Goal: Complete application form: Complete application form

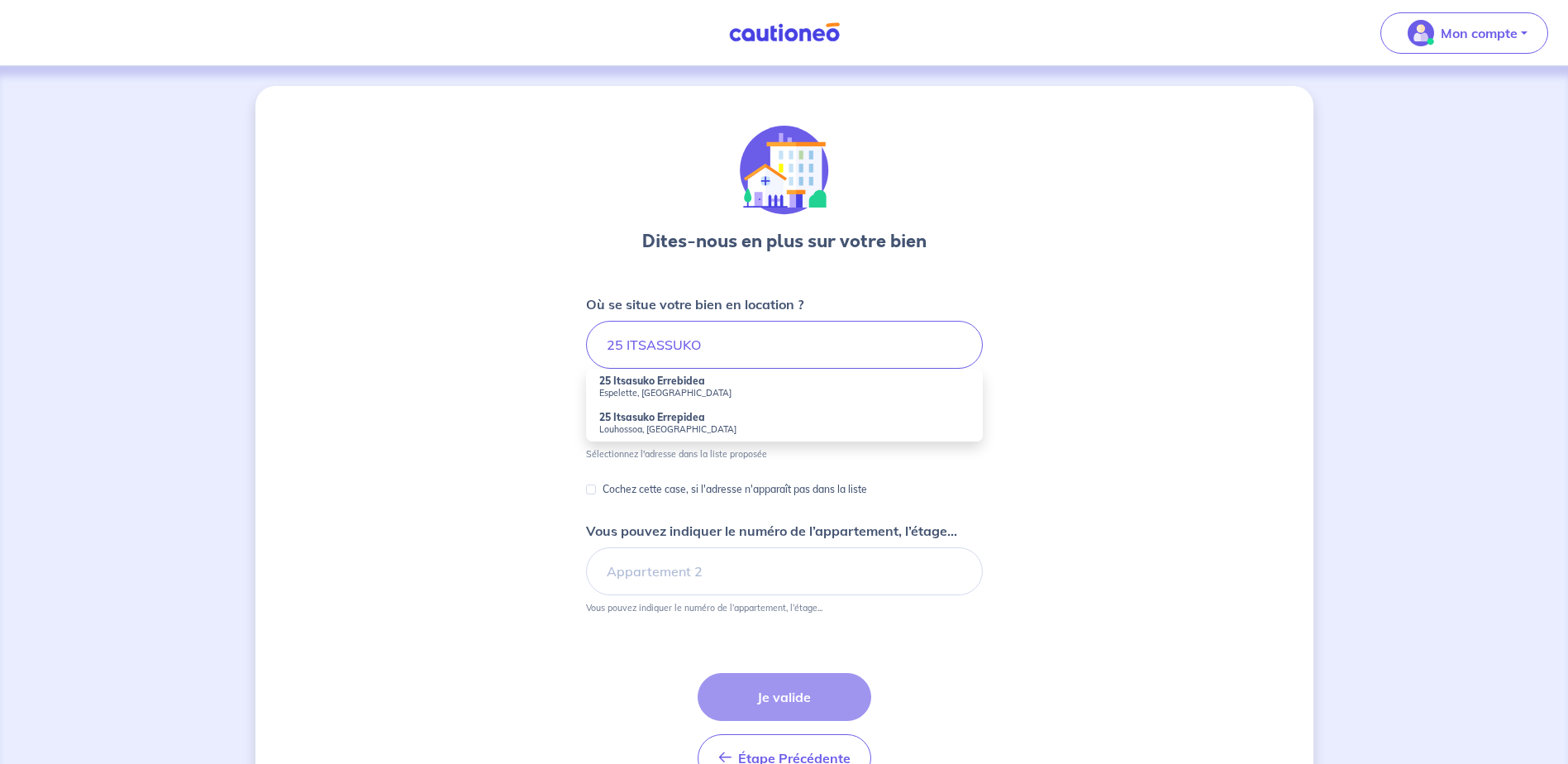
click at [631, 383] on strong "25 Itsasuko Errebidea" at bounding box center [652, 380] width 105 height 12
type input "25 Itsasuko Errebidea, Espelette, [GEOGRAPHIC_DATA]"
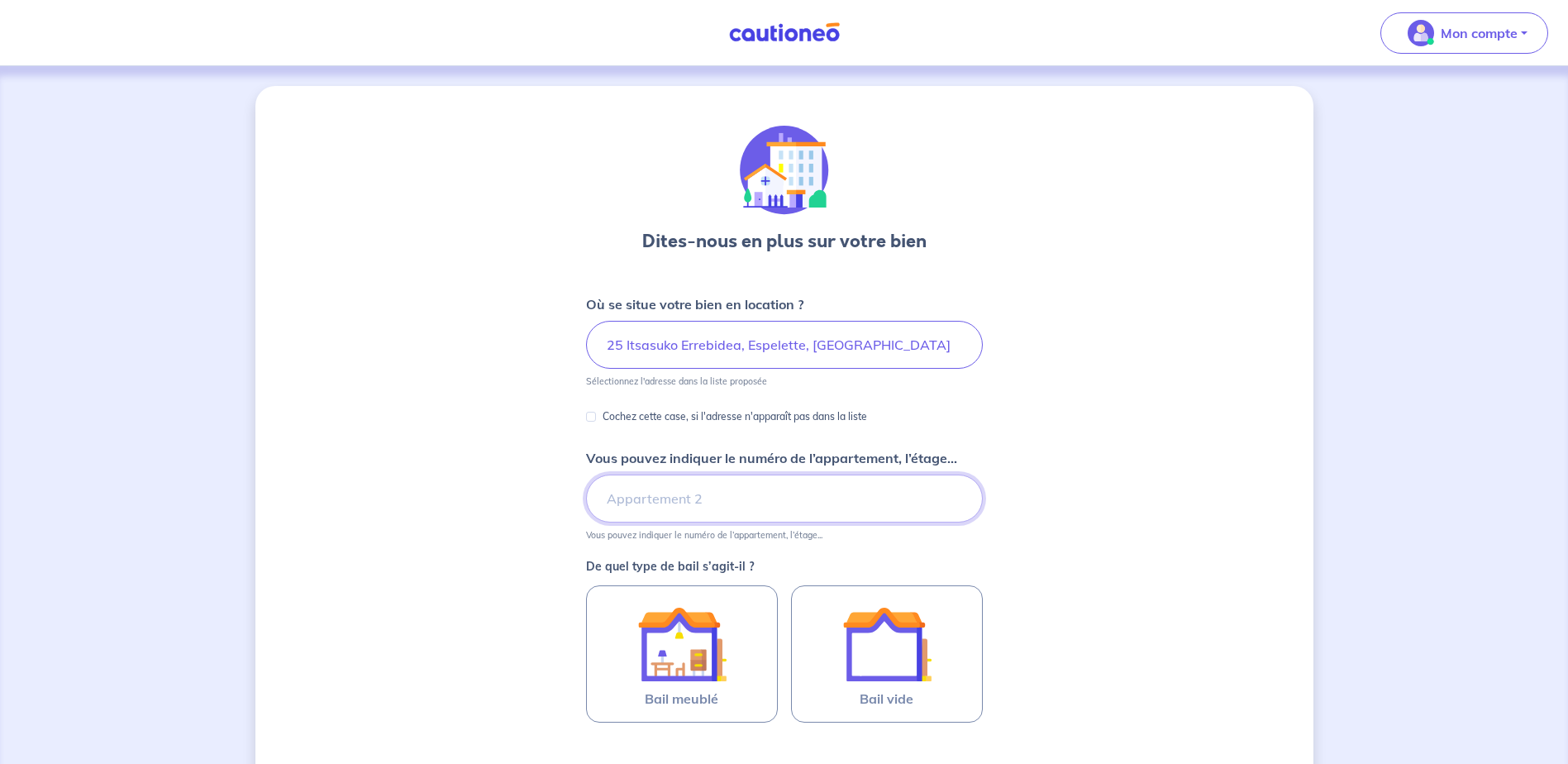
click at [624, 501] on input "Vous pouvez indiquer le numéro de l’appartement, l’étage..." at bounding box center [784, 499] width 397 height 48
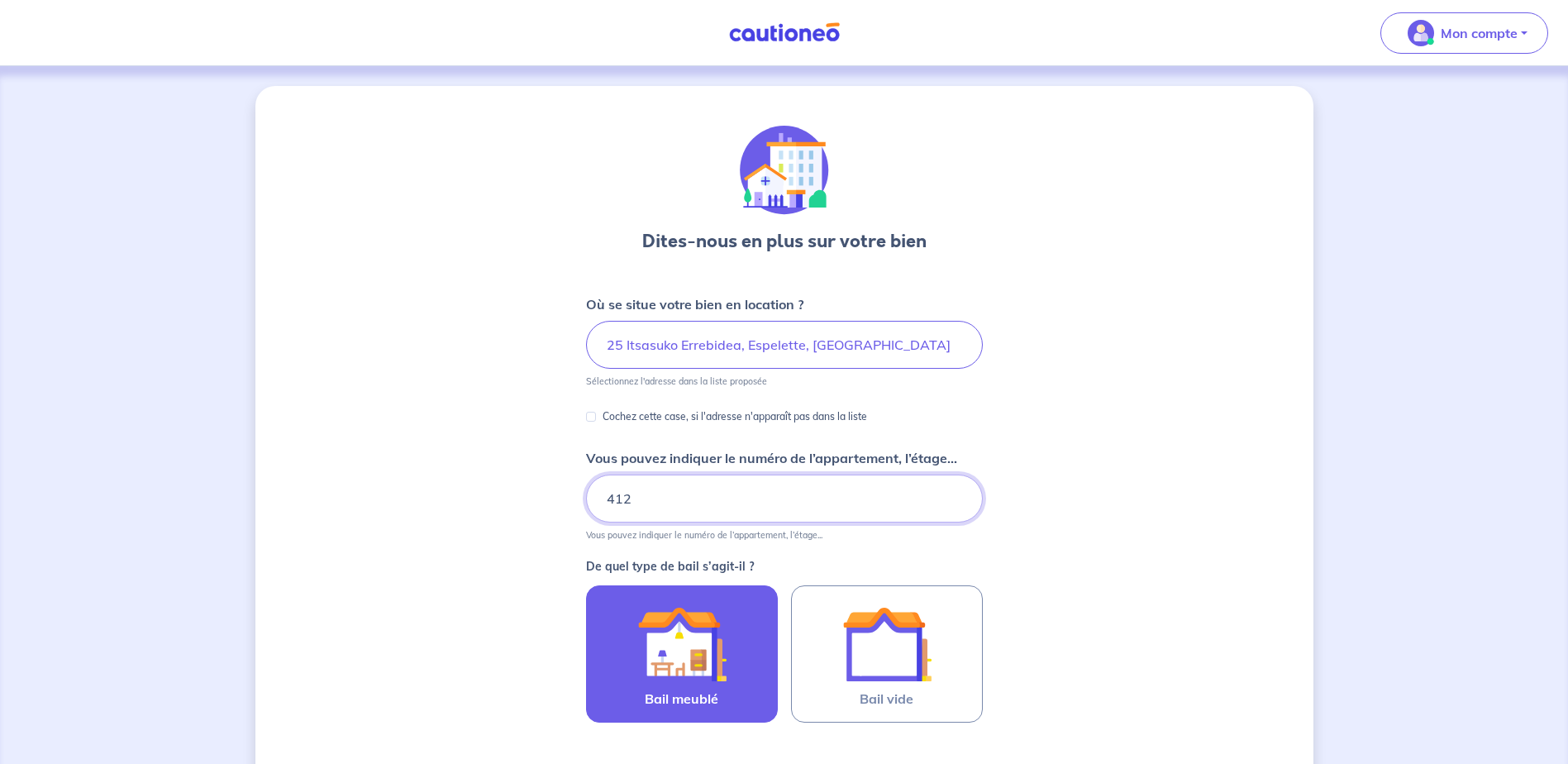
type input "412"
click at [700, 658] on img at bounding box center [682, 644] width 90 height 90
click at [0, 0] on input "Bail meublé" at bounding box center [0, 0] width 0 height 0
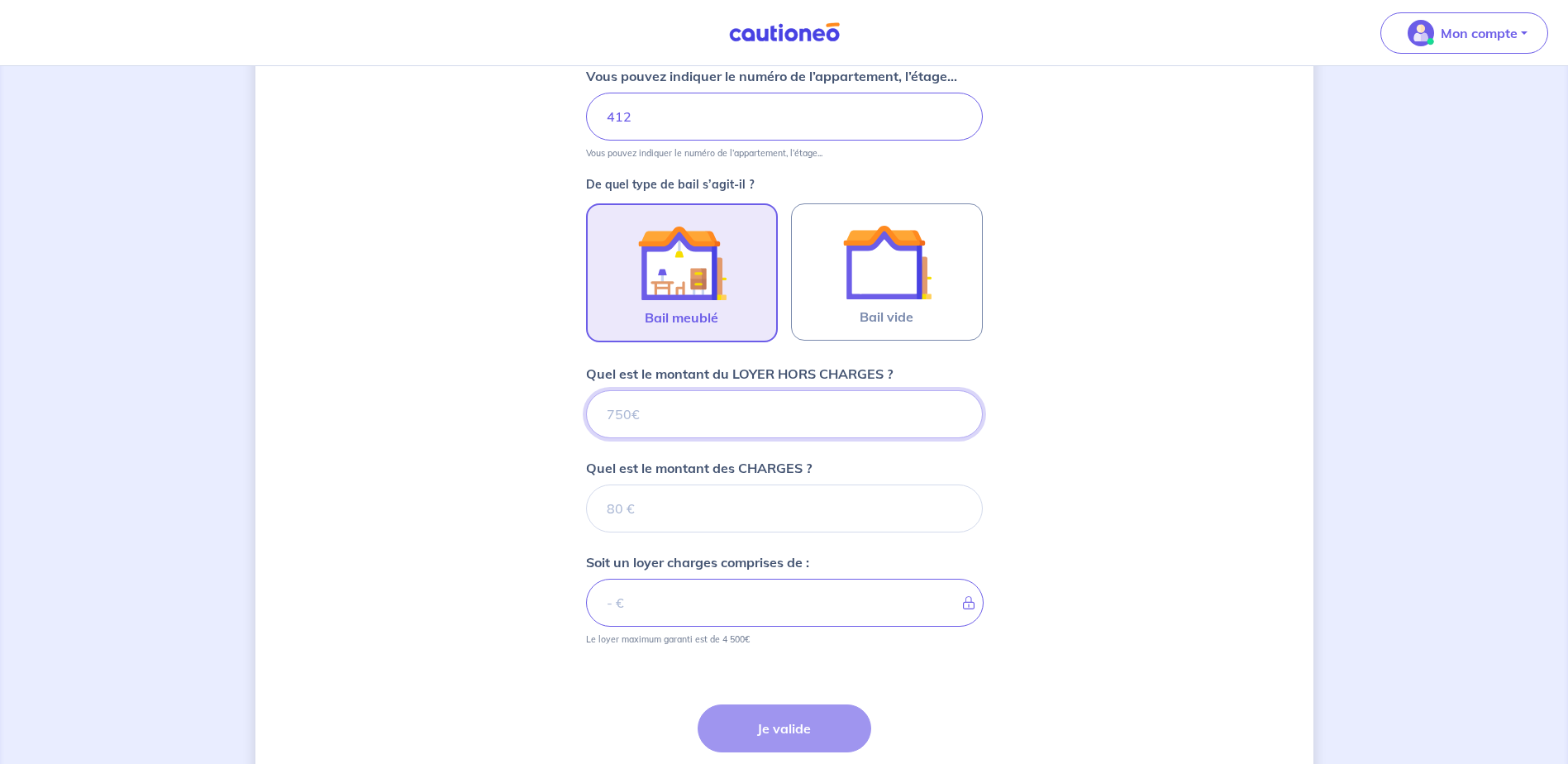
scroll to position [414, 0]
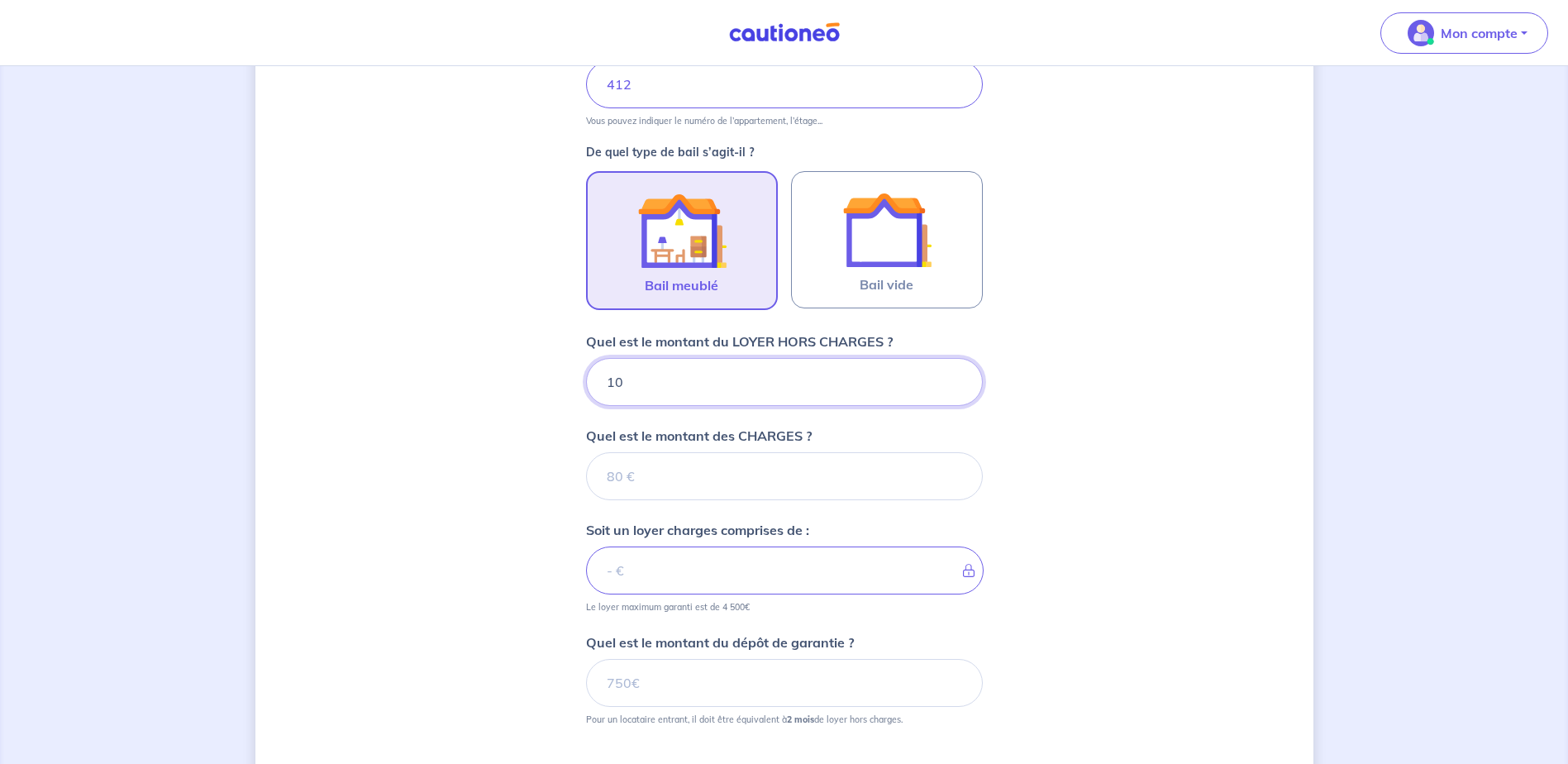
type input "100"
type input "1000"
click at [648, 487] on input "Quel est le montant des CHARGES ?" at bounding box center [784, 477] width 397 height 48
type input "90"
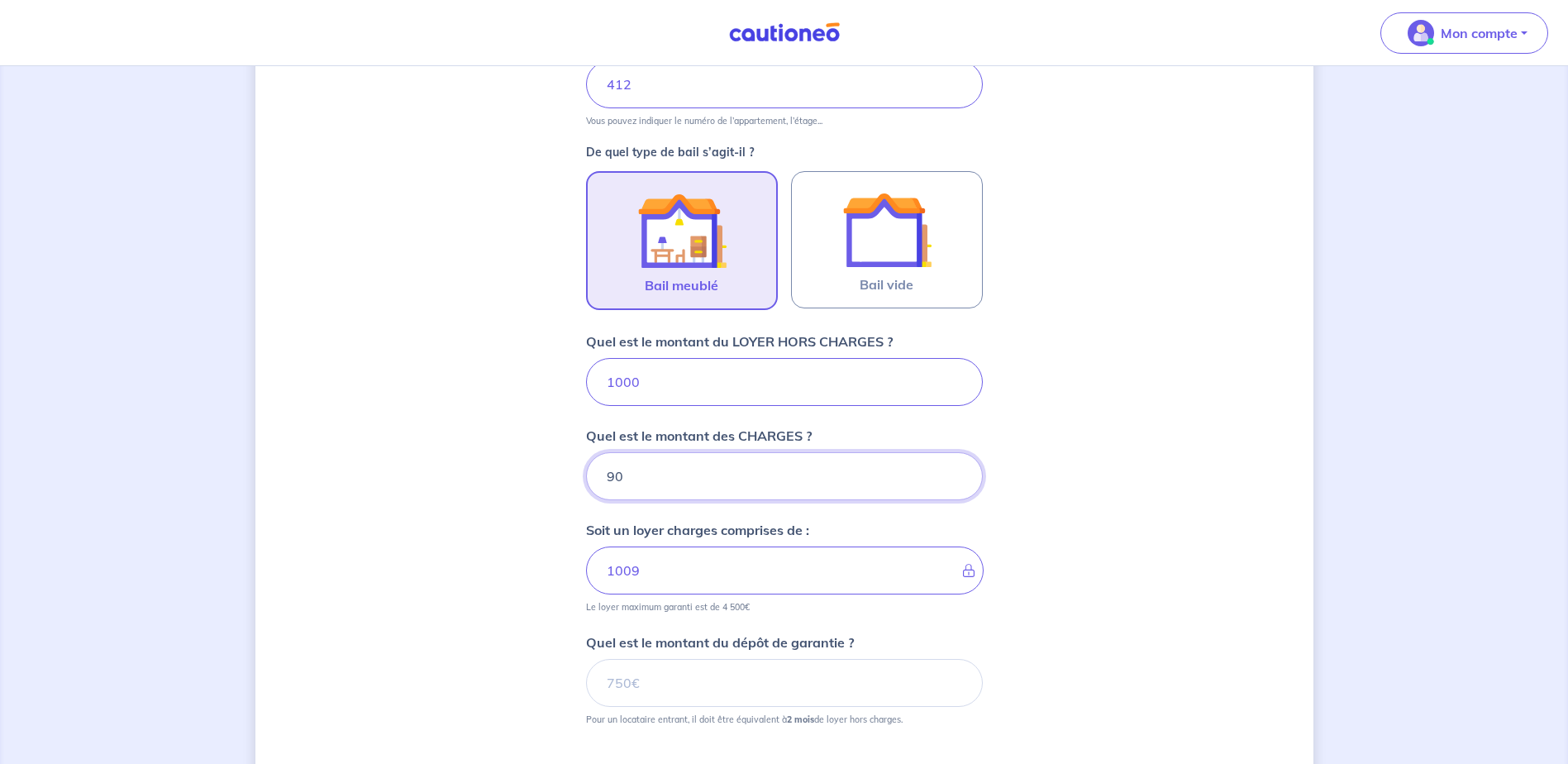
type input "1090"
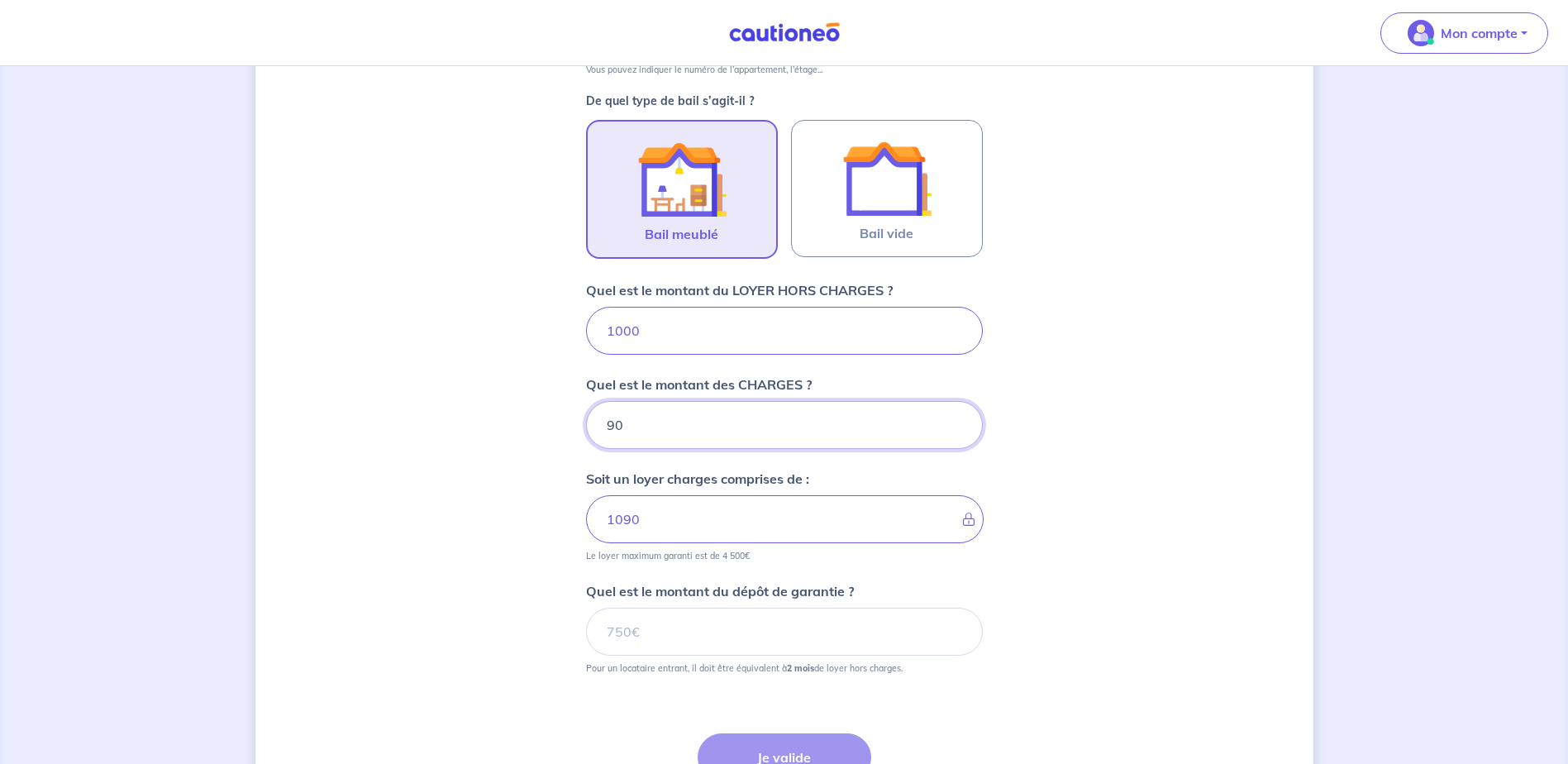
scroll to position [497, 0]
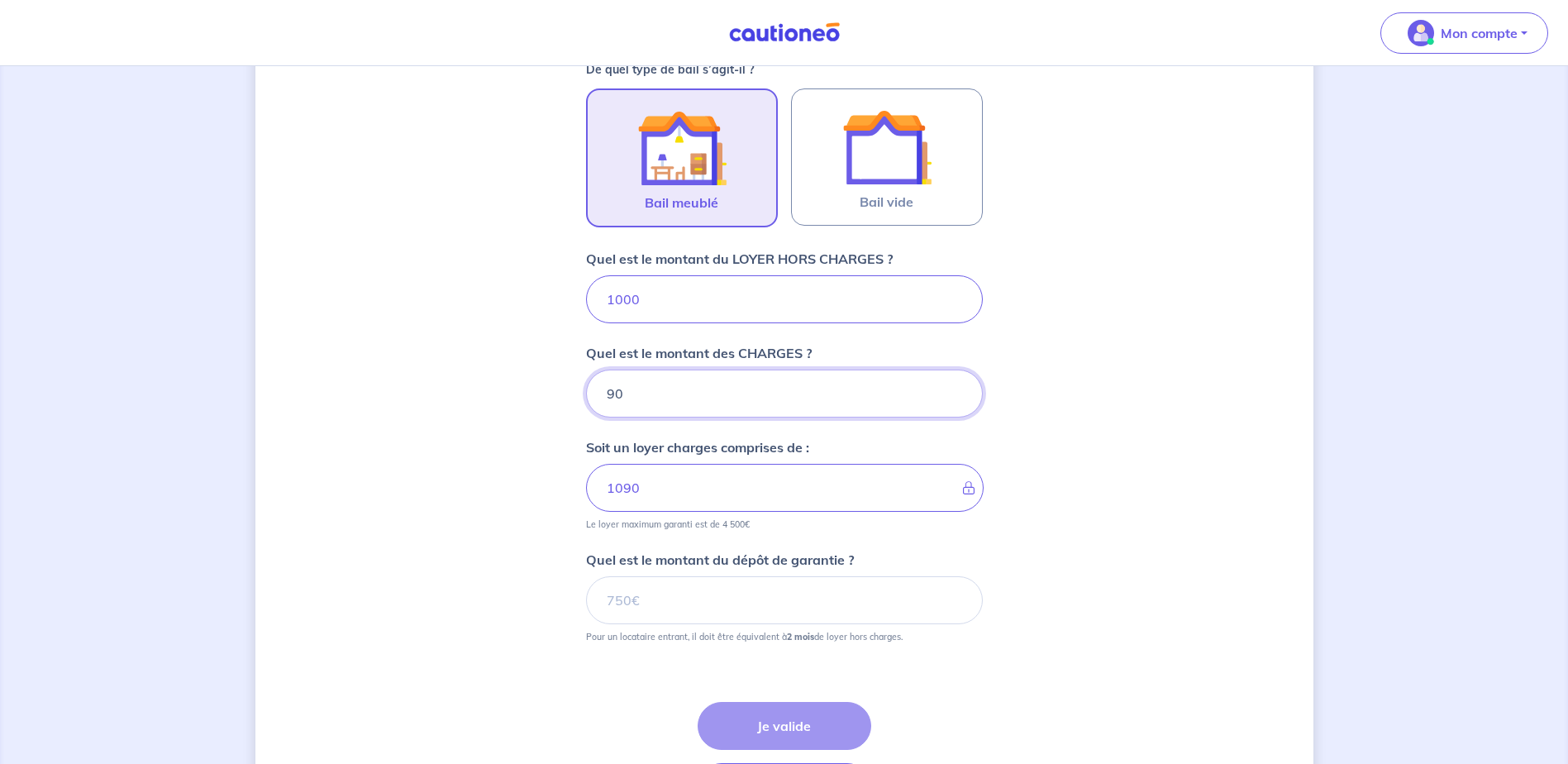
type input "90"
click at [637, 606] on input "Quel est le montant du dépôt de garantie ?" at bounding box center [784, 600] width 397 height 48
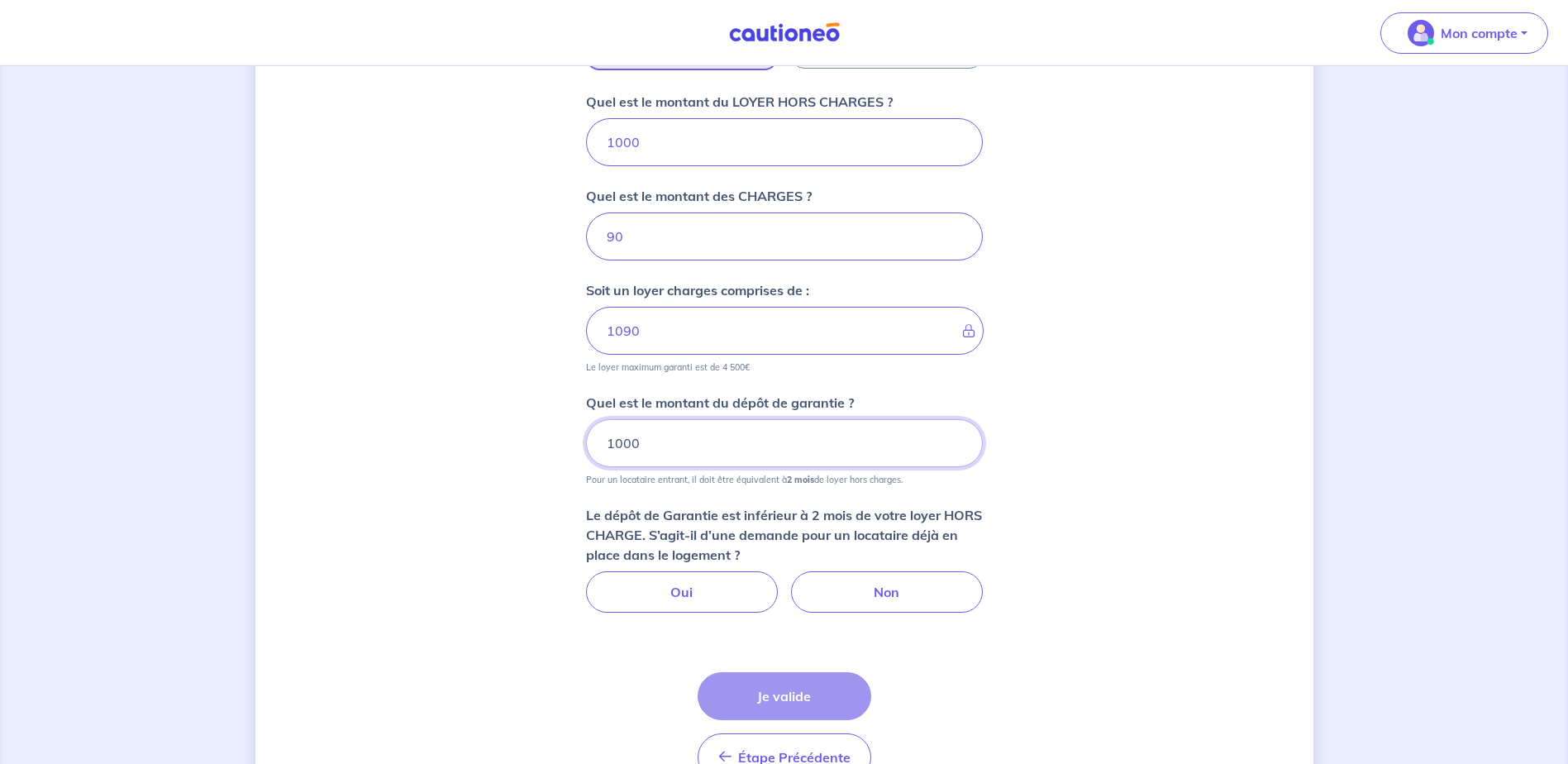
scroll to position [663, 0]
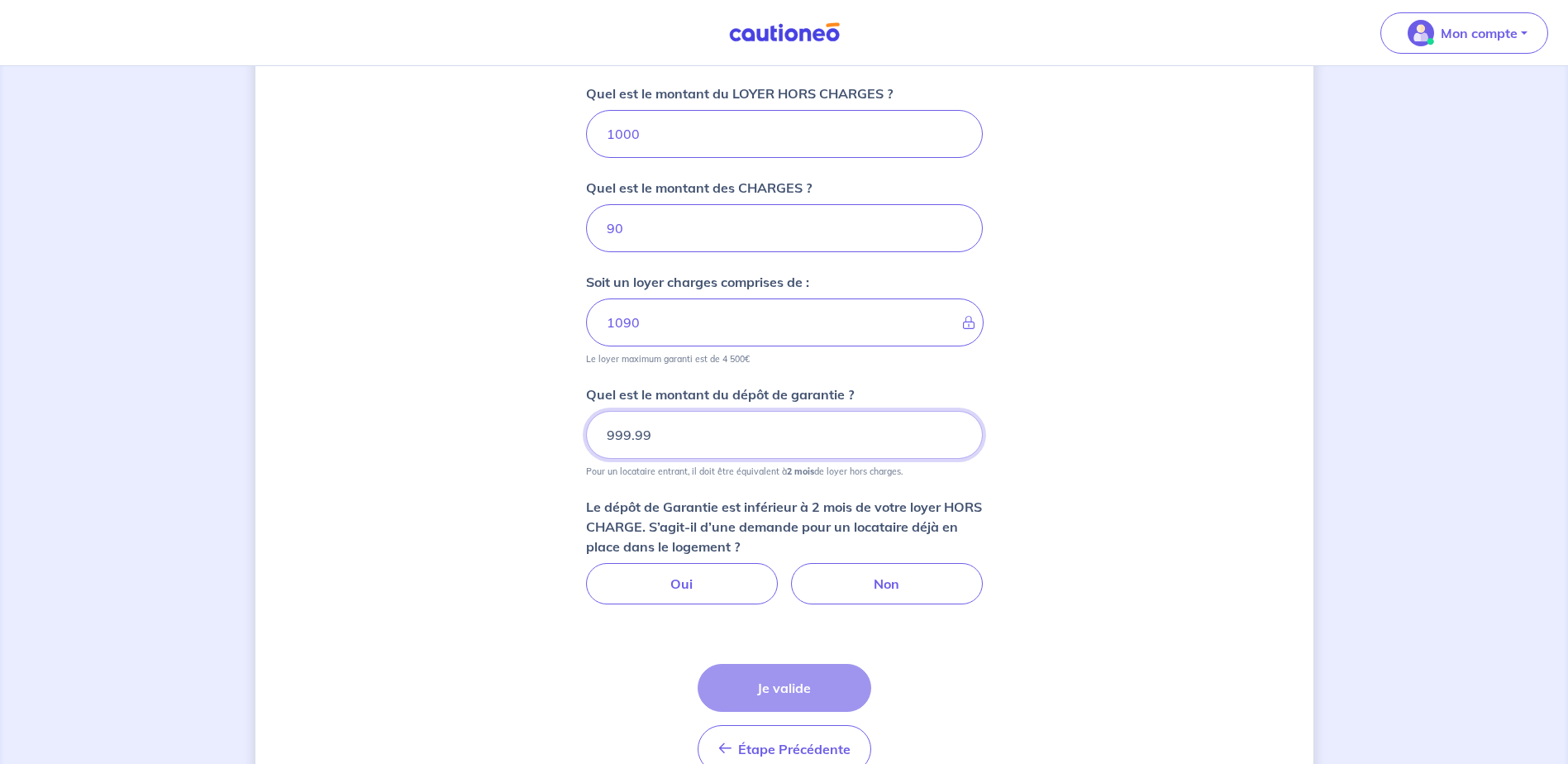
click at [955, 440] on input "999.99" at bounding box center [784, 435] width 397 height 48
click at [955, 432] on input "1000" at bounding box center [784, 435] width 397 height 48
drag, startPoint x: 643, startPoint y: 437, endPoint x: 547, endPoint y: 448, distance: 96.6
click at [547, 448] on div "Dites-nous en plus sur votre bien Où se situe votre bien en location ? 25 Itsas…" at bounding box center [784, 128] width 1058 height 1409
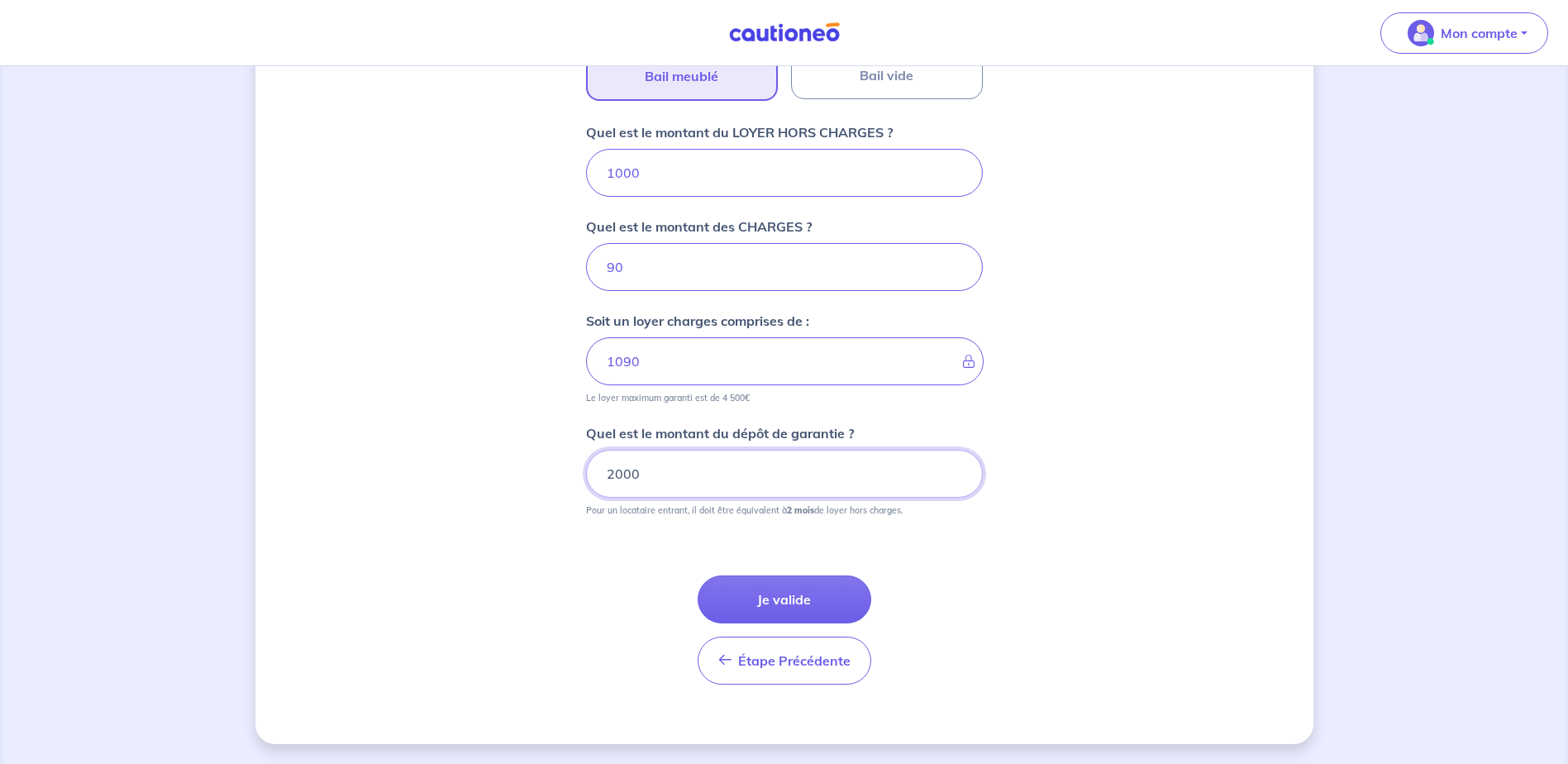
scroll to position [624, 0]
type input "2000"
click at [783, 590] on button "Je valide" at bounding box center [784, 600] width 173 height 48
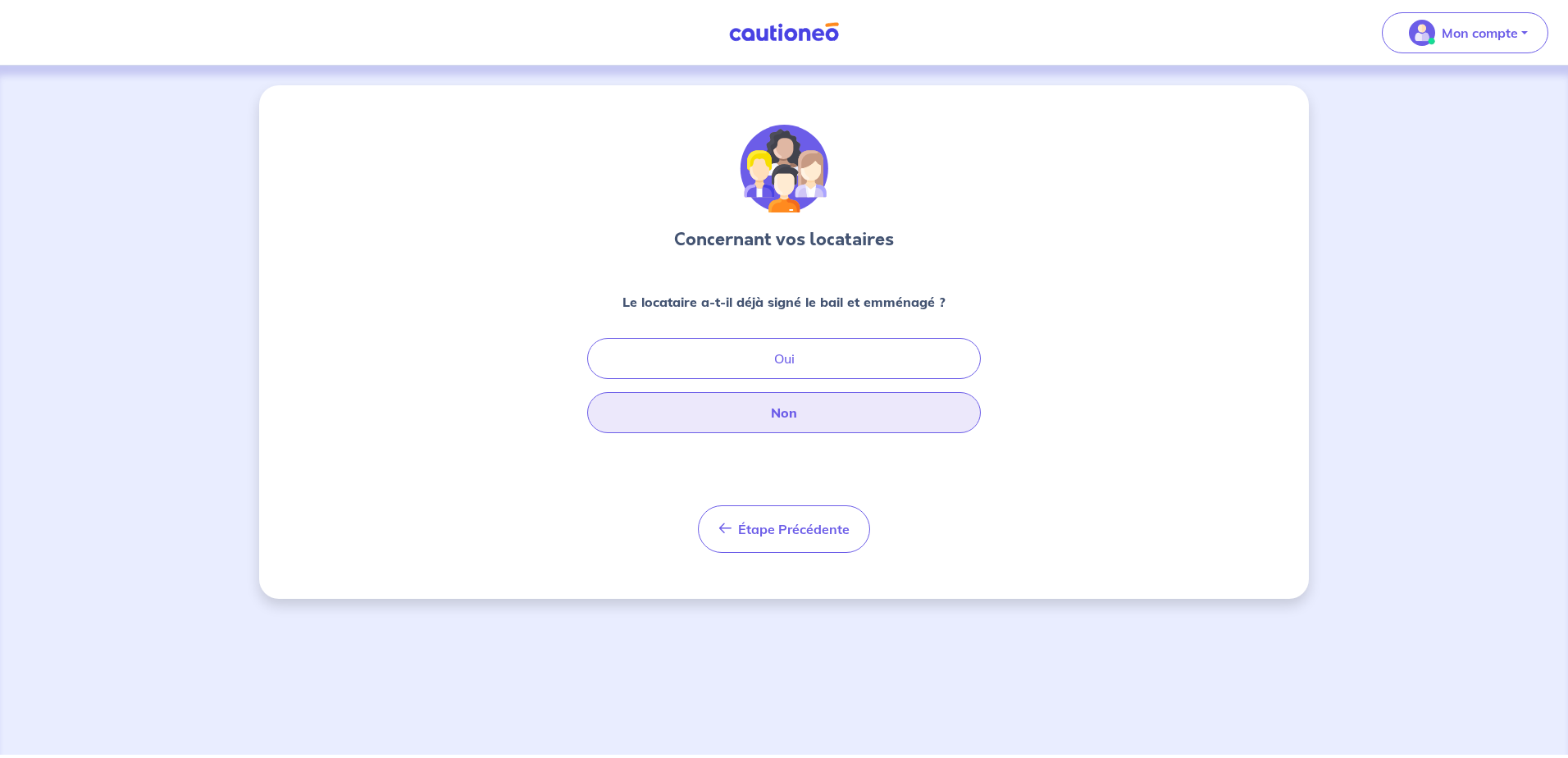
click at [799, 412] on button "Non" at bounding box center [784, 413] width 394 height 41
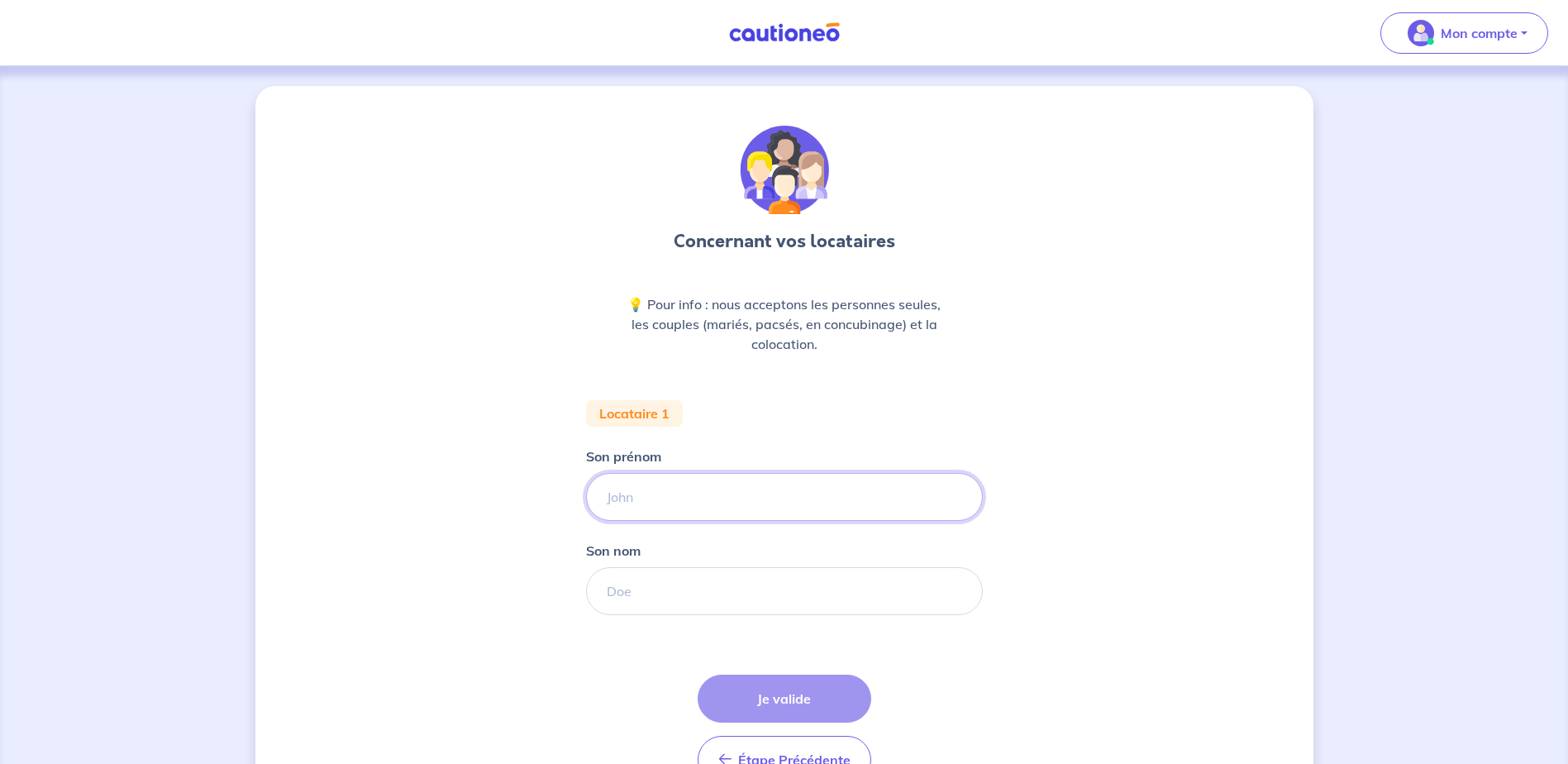
click at [677, 491] on input "Son prénom" at bounding box center [784, 497] width 397 height 48
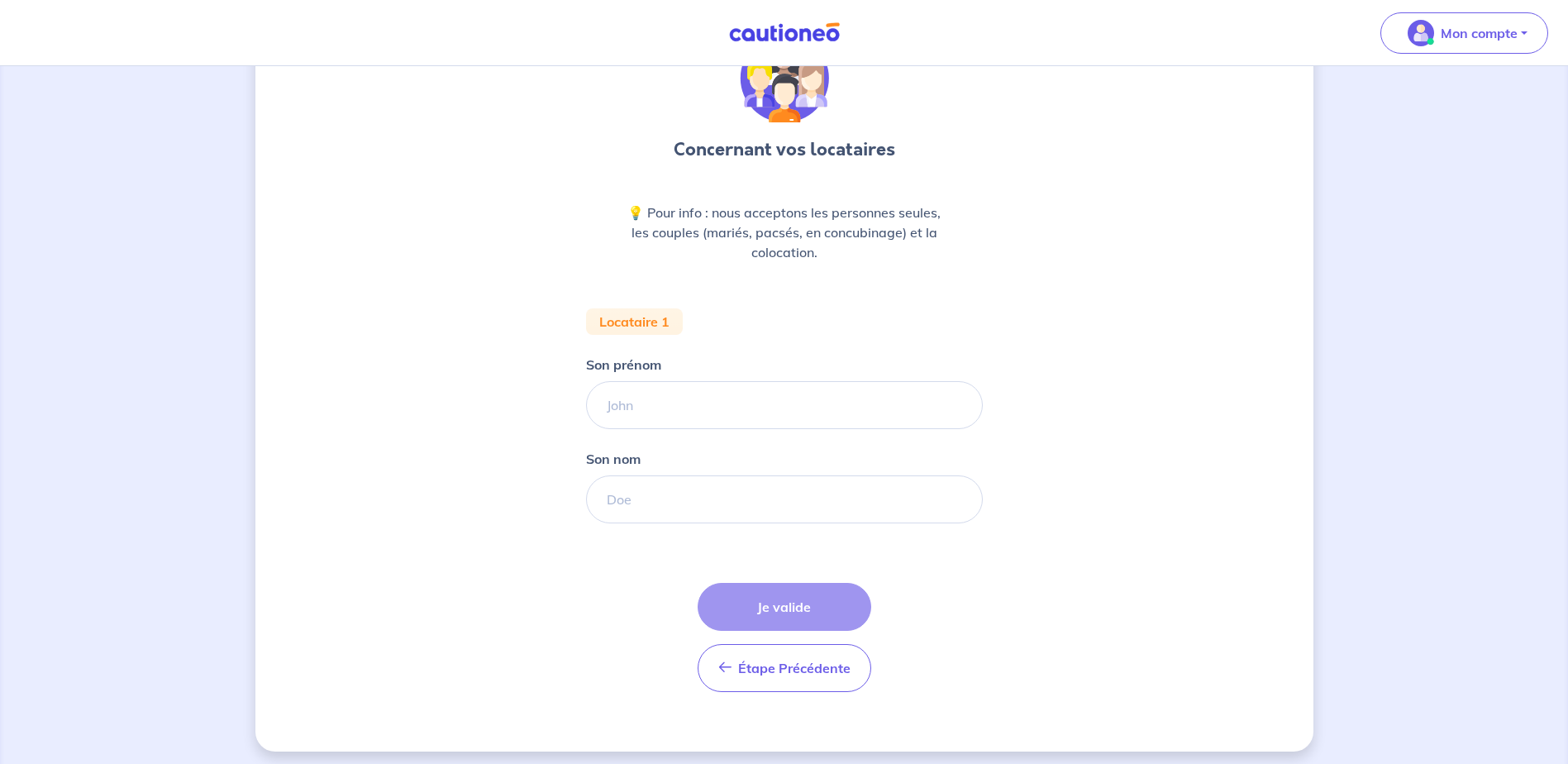
scroll to position [100, 0]
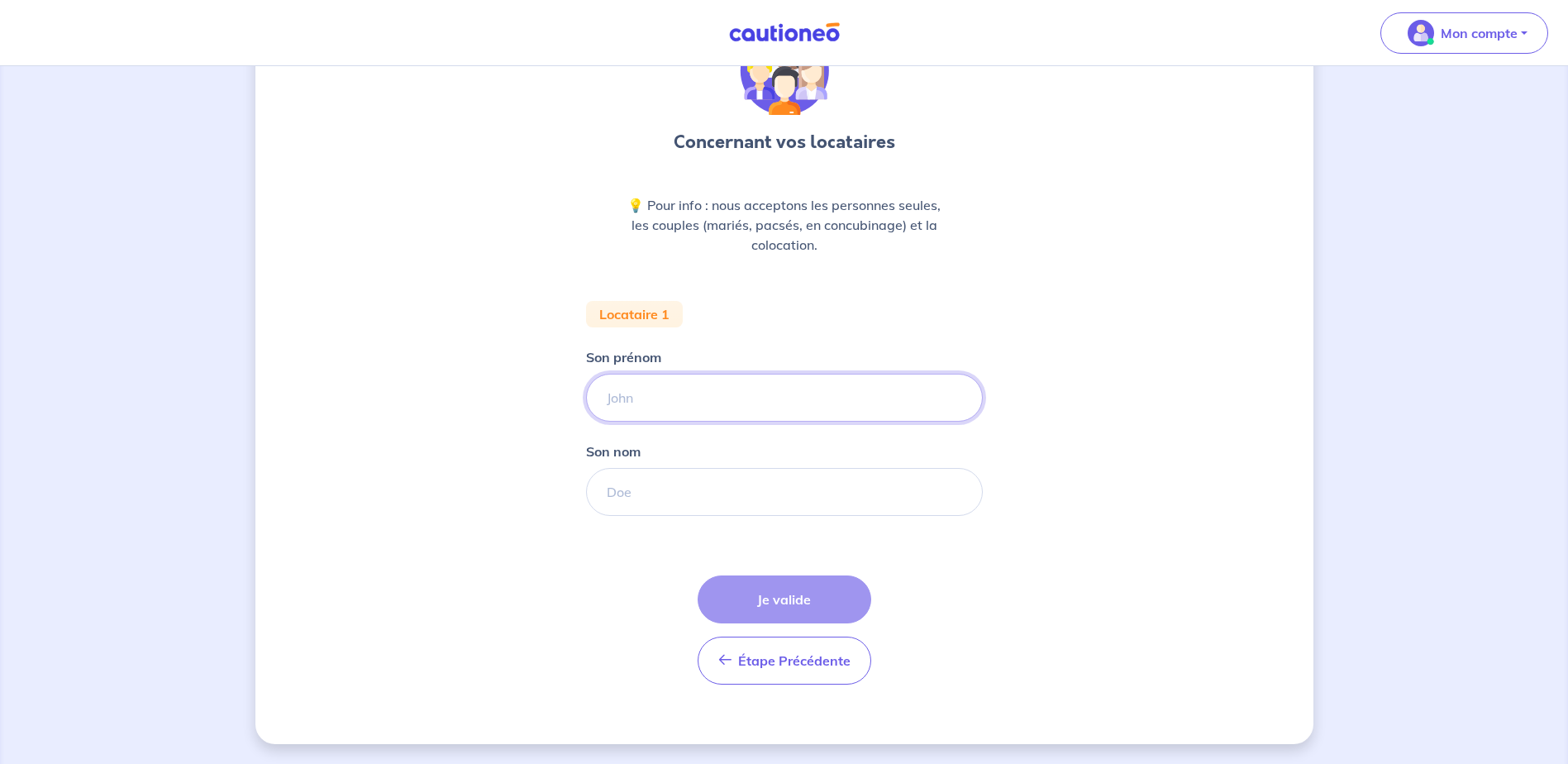
click at [639, 399] on input "Son prénom" at bounding box center [784, 398] width 397 height 48
drag, startPoint x: 613, startPoint y: 397, endPoint x: 586, endPoint y: 406, distance: 28.5
click at [586, 406] on div "loustau" at bounding box center [784, 398] width 397 height 48
type input "Loustau"
click at [608, 493] on input "Son nom" at bounding box center [784, 492] width 397 height 48
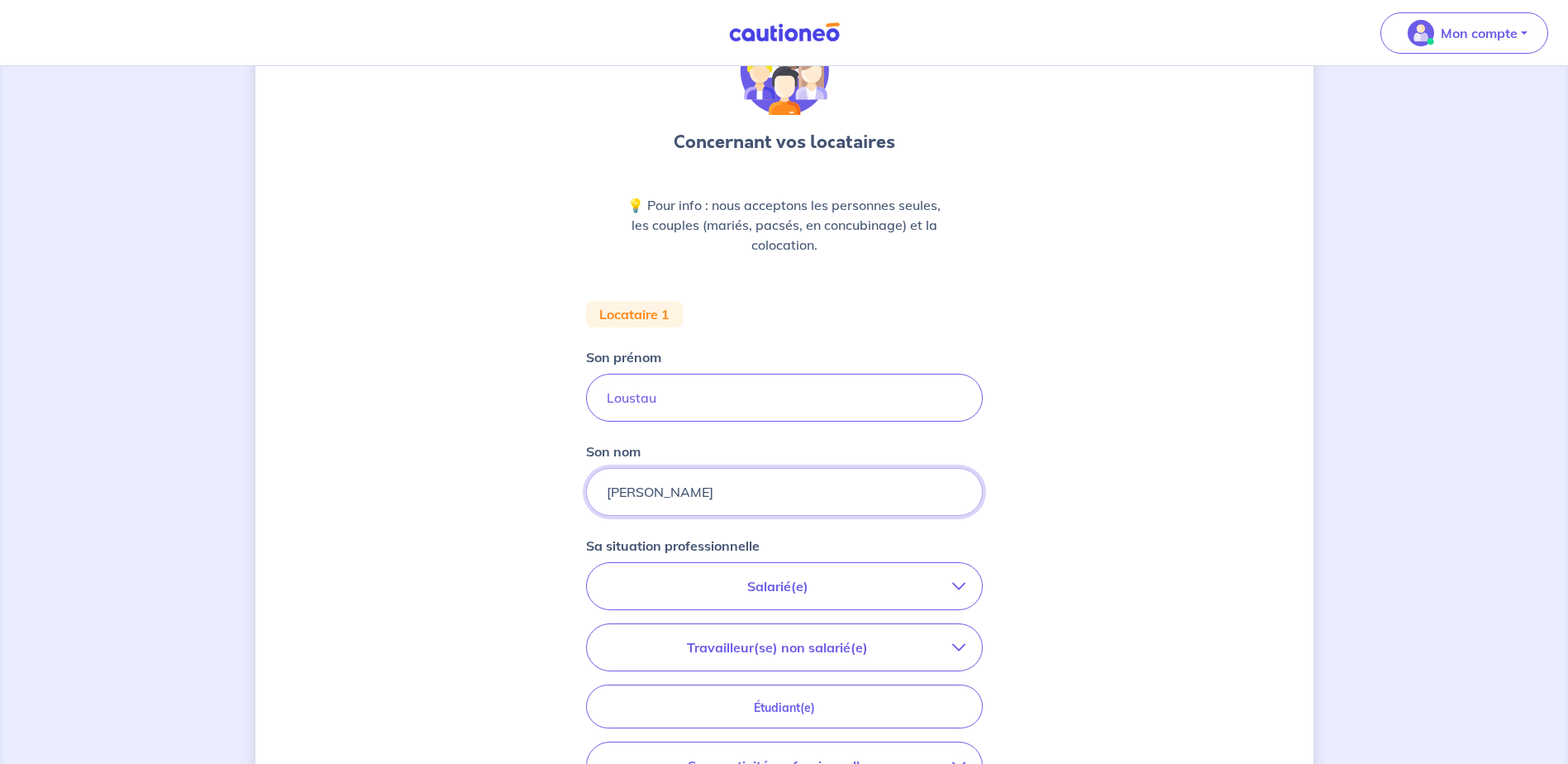
type input "[PERSON_NAME]"
click at [726, 579] on p "Salarié(e)" at bounding box center [778, 586] width 349 height 20
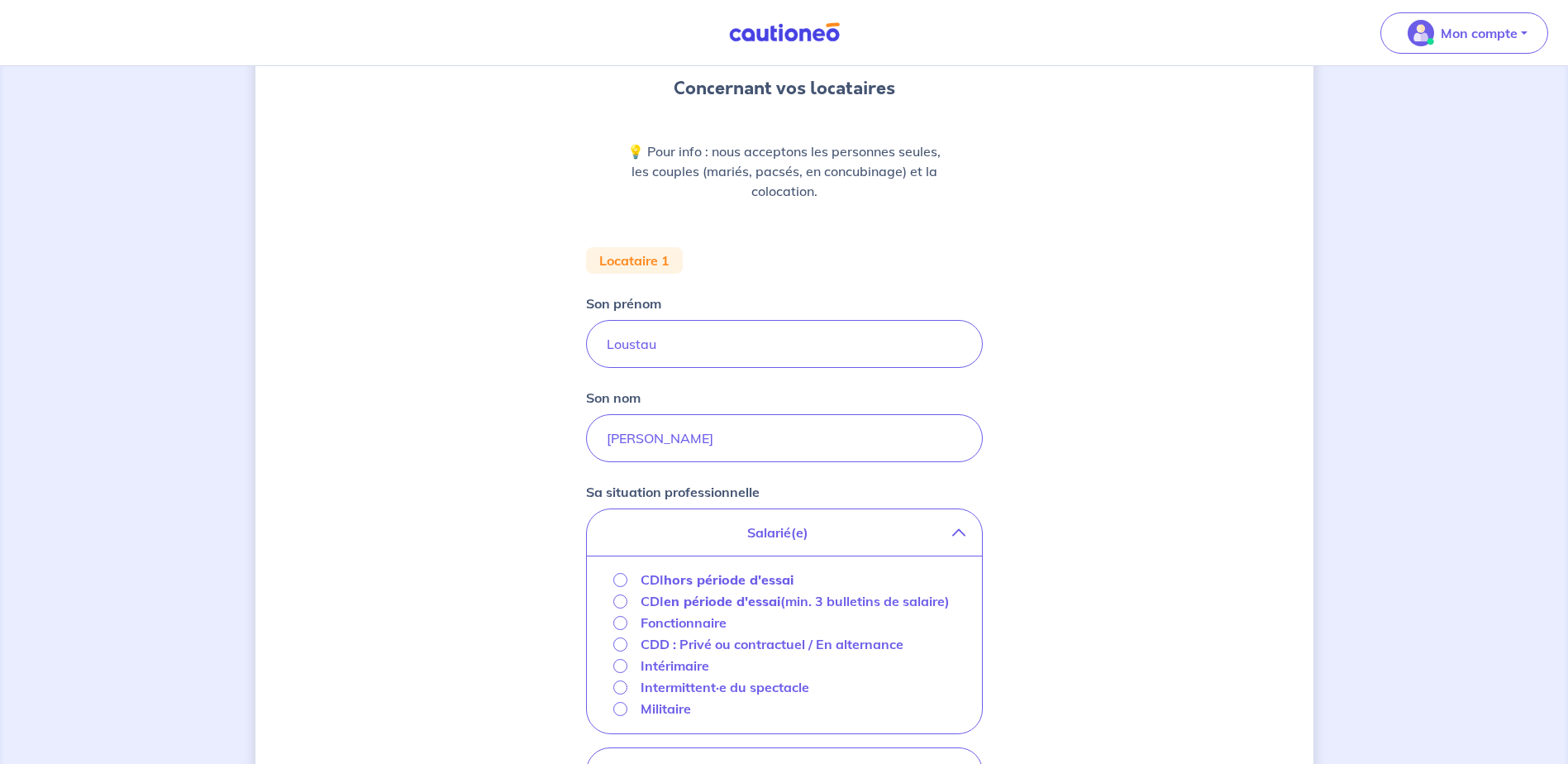
scroll to position [182, 0]
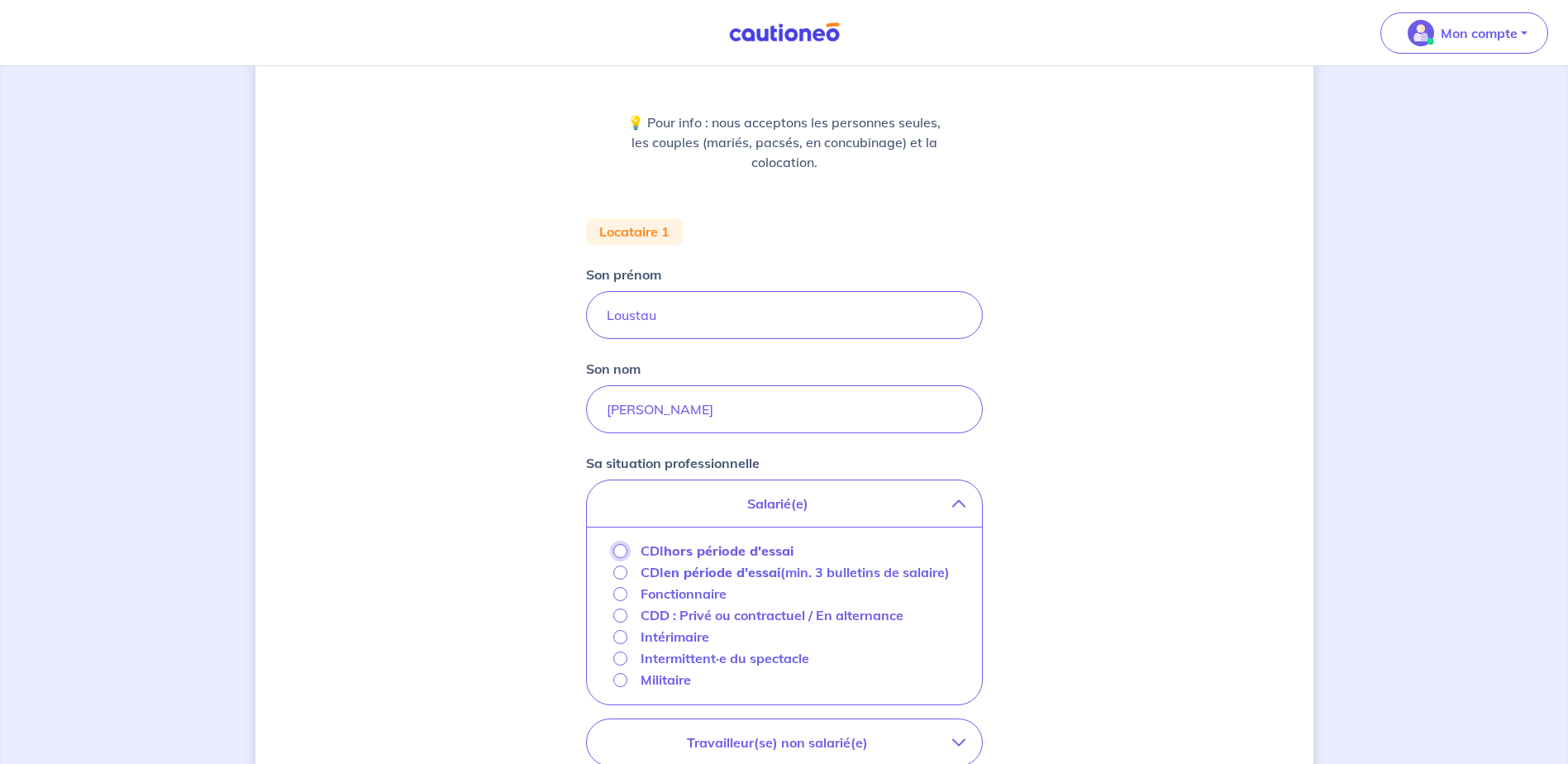
click at [615, 551] on input "CDI hors période d'essai" at bounding box center [620, 551] width 14 height 14
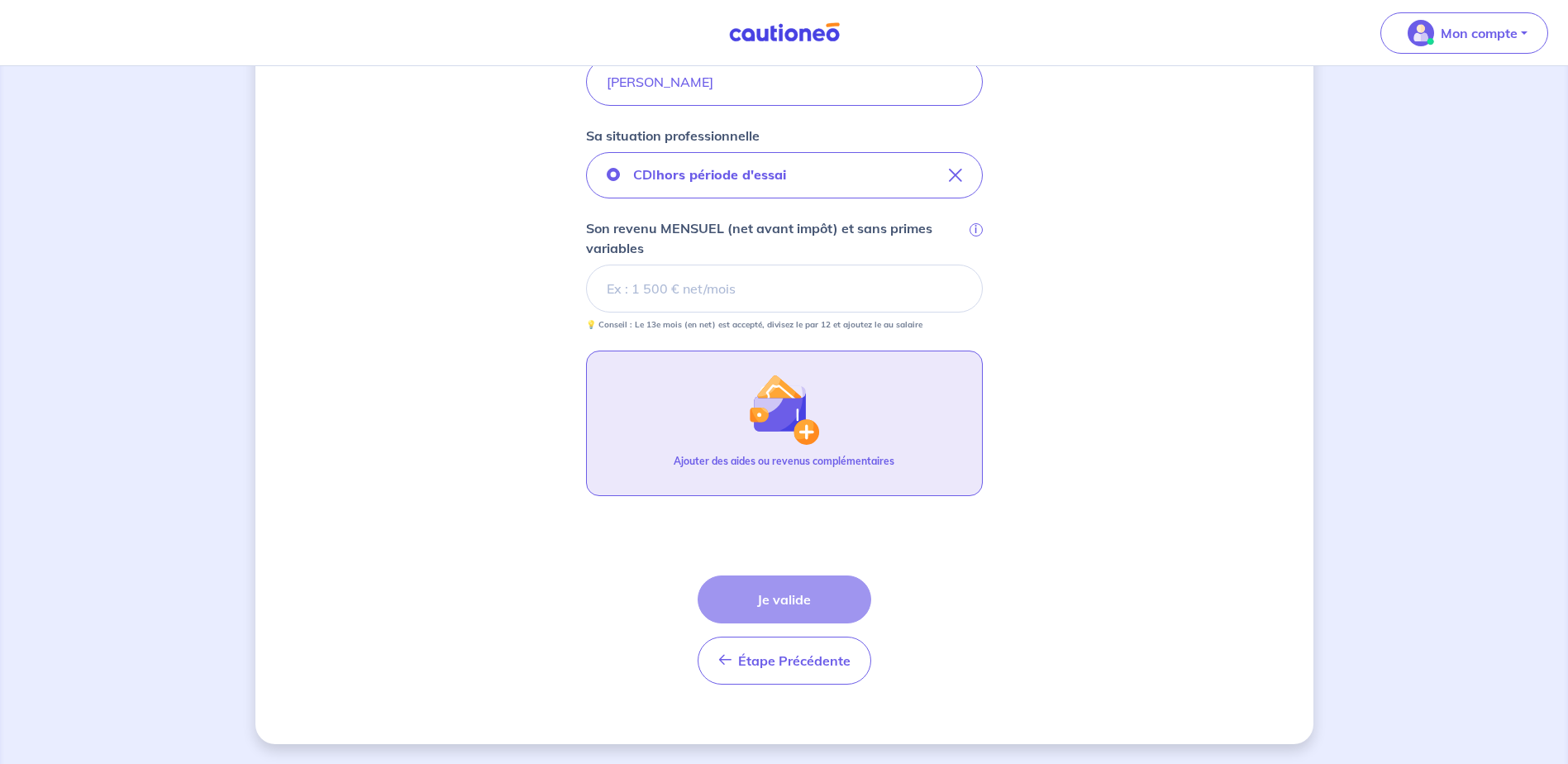
scroll to position [427, 0]
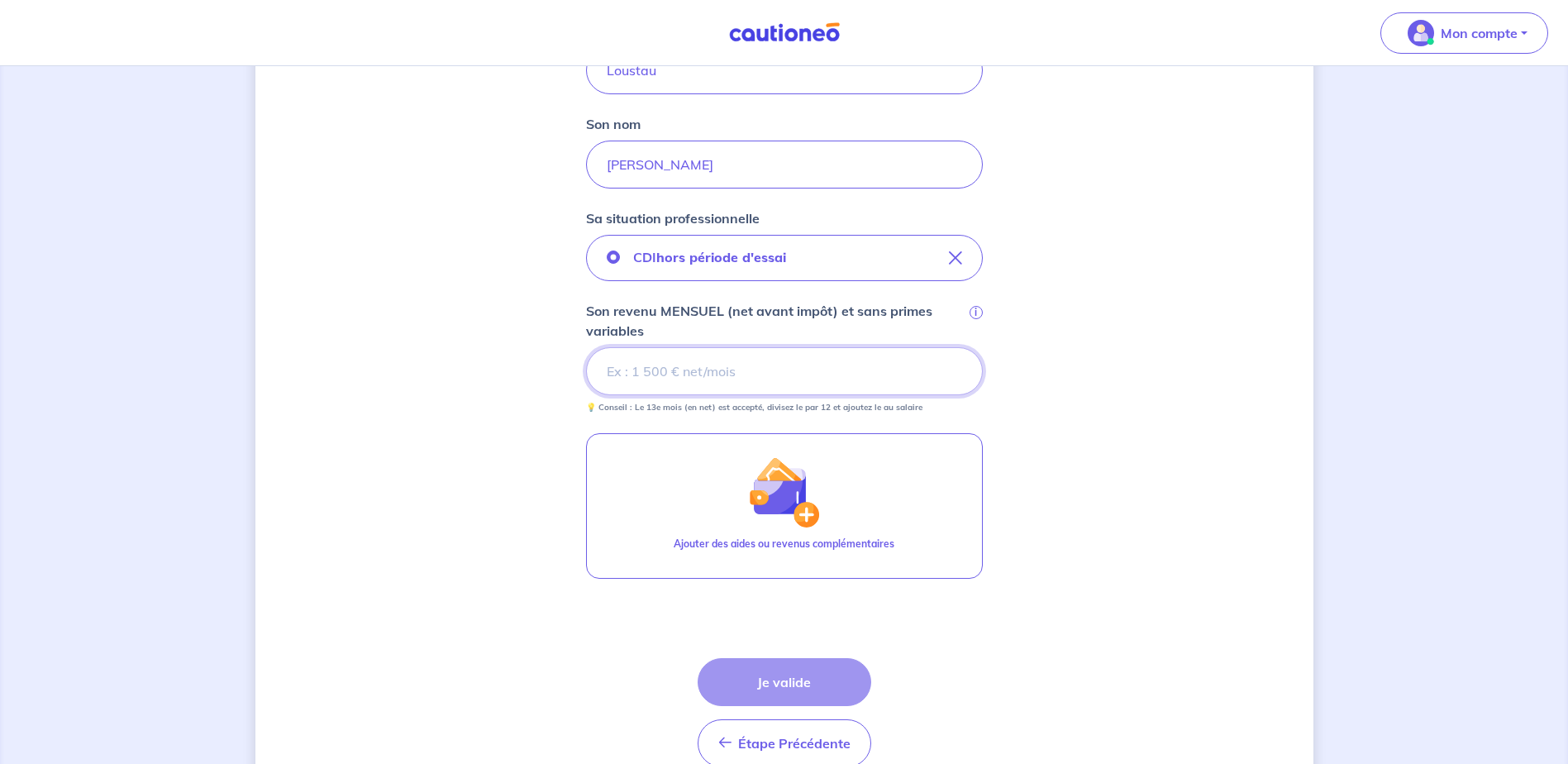
click at [669, 370] on input "Son revenu MENSUEL (net avant impôt) et sans primes variables i" at bounding box center [784, 371] width 397 height 48
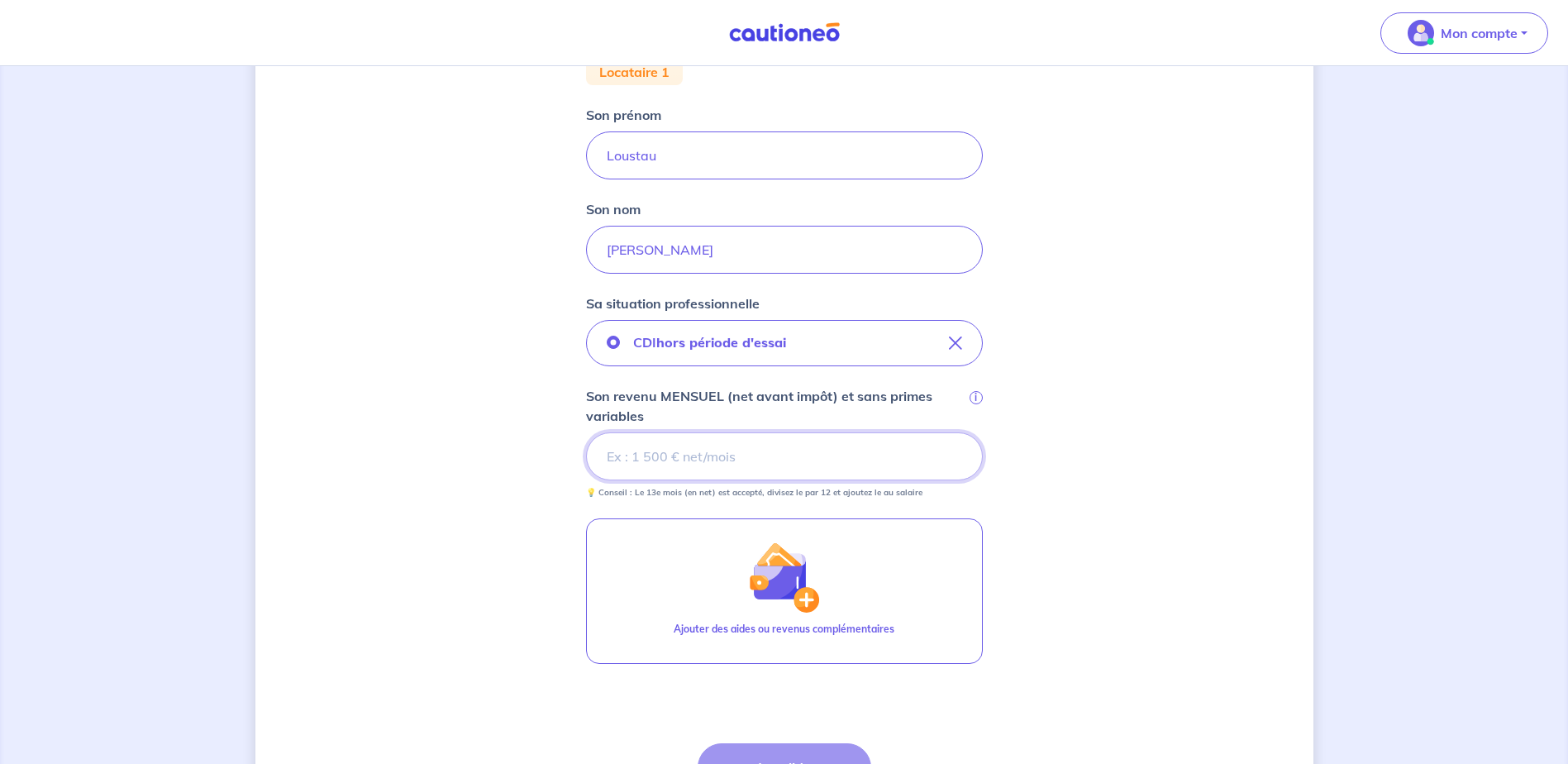
scroll to position [344, 0]
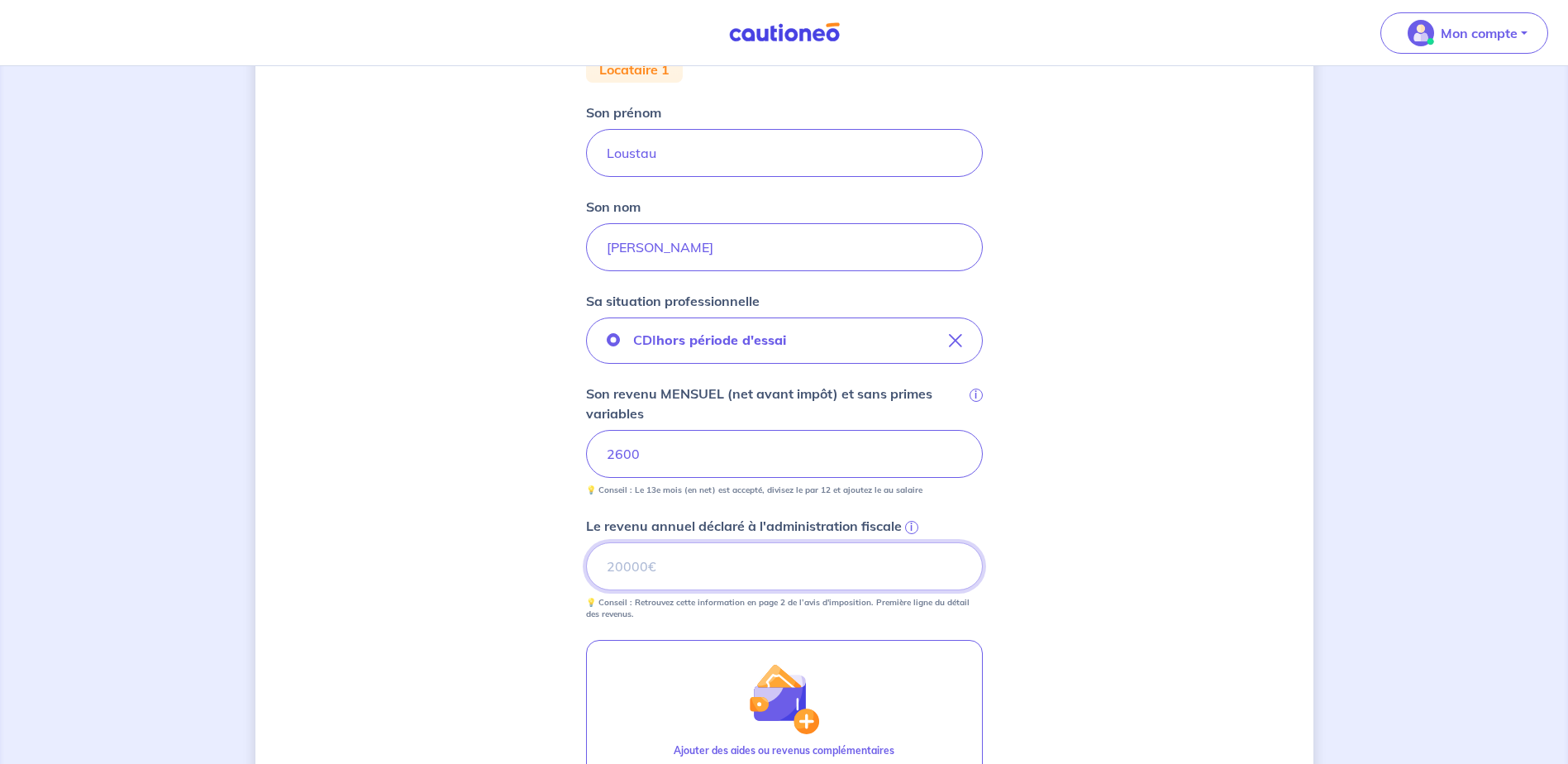
click at [662, 564] on input "Le revenu annuel déclaré à l'administration fiscale i" at bounding box center [784, 566] width 397 height 48
click at [912, 527] on span "i" at bounding box center [912, 528] width 13 height 13
click at [912, 542] on input "Le revenu annuel déclaré à l'administration fiscale i" at bounding box center [784, 566] width 397 height 48
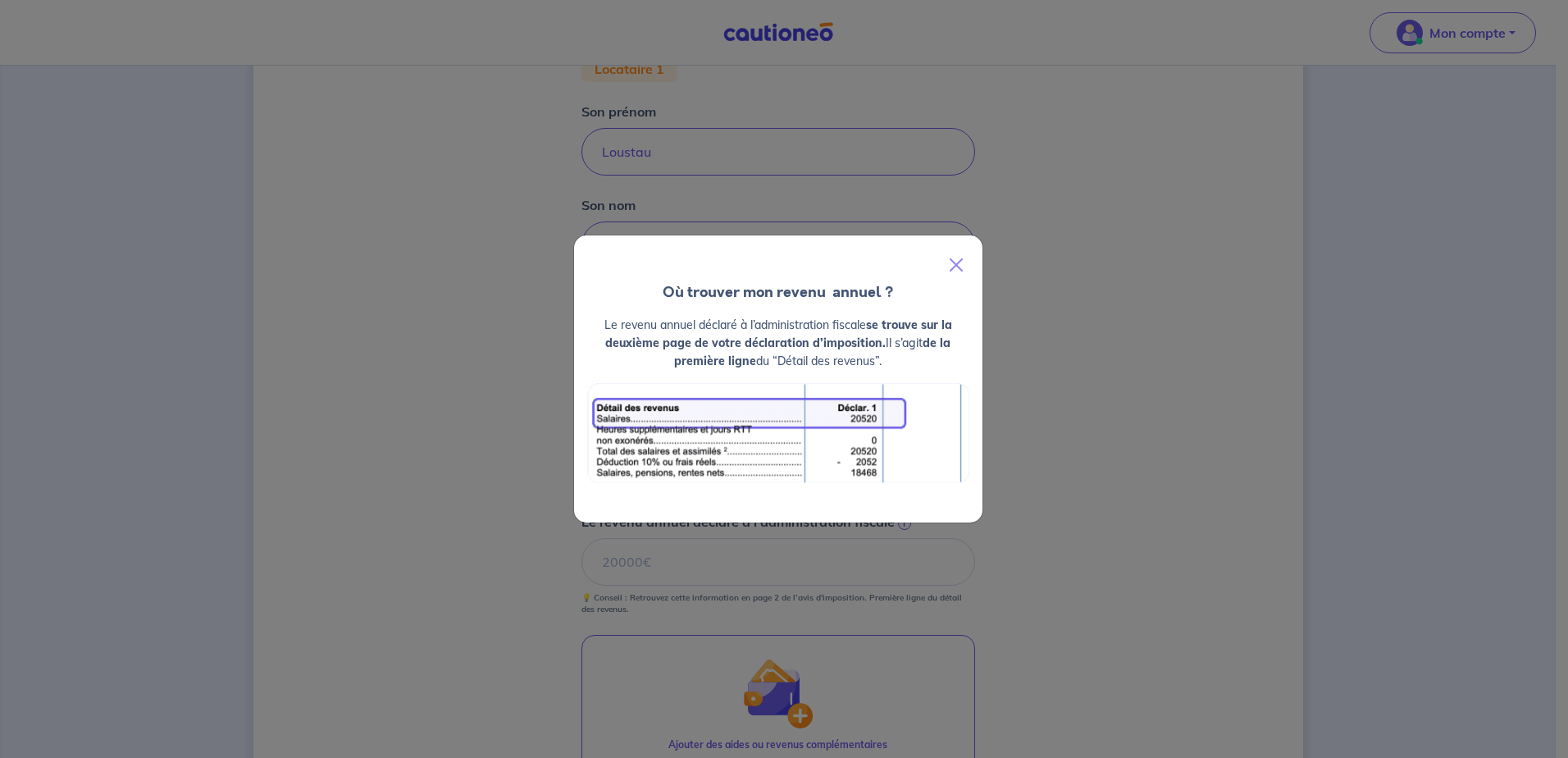
click at [1083, 466] on div "Où trouver mon revenu  annuel ? Le revenu annuel déclaré à l’administration fis…" at bounding box center [784, 379] width 1568 height 758
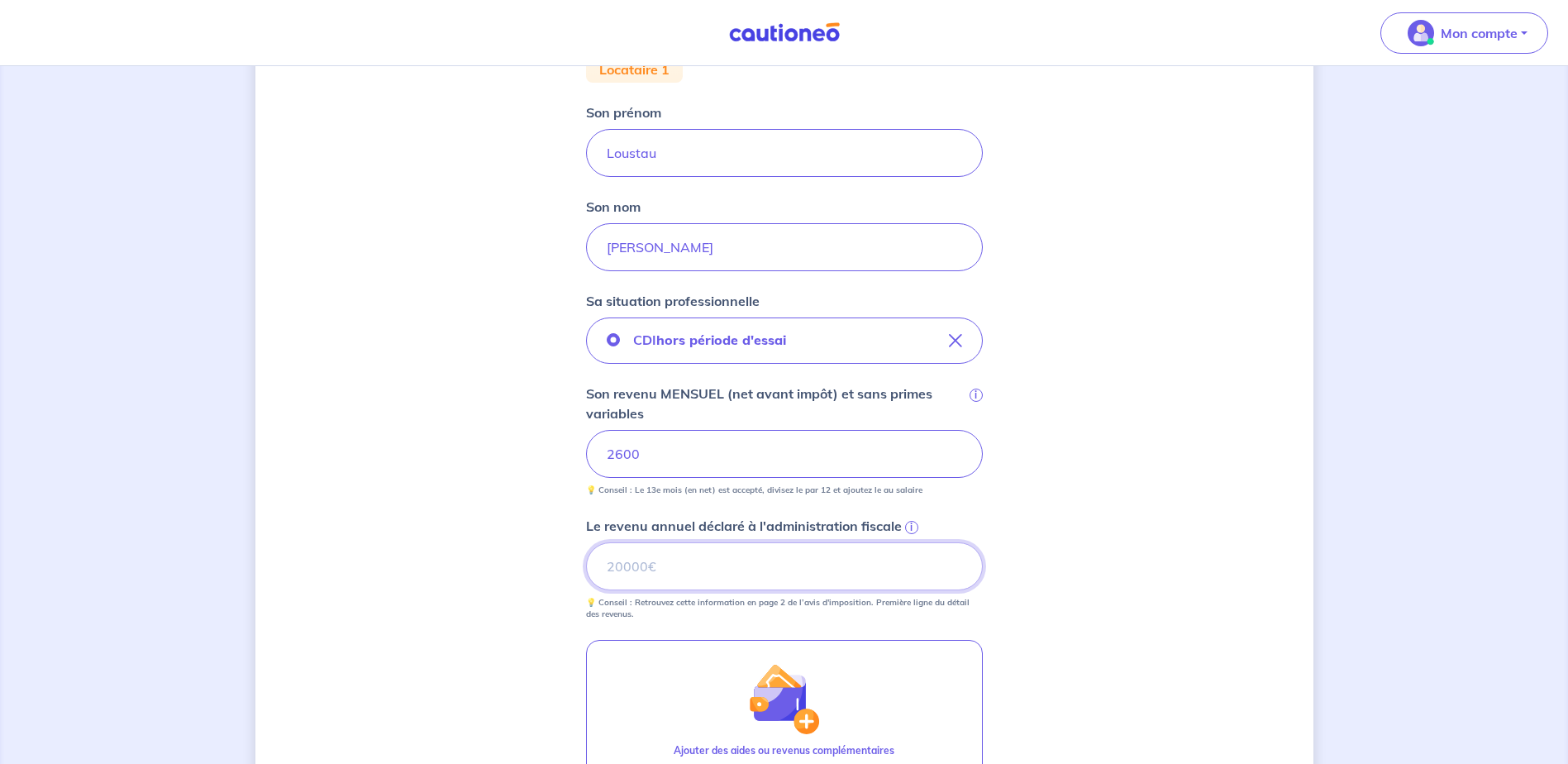
click at [620, 564] on input "Le revenu annuel déclaré à l'administration fiscale i" at bounding box center [784, 566] width 397 height 48
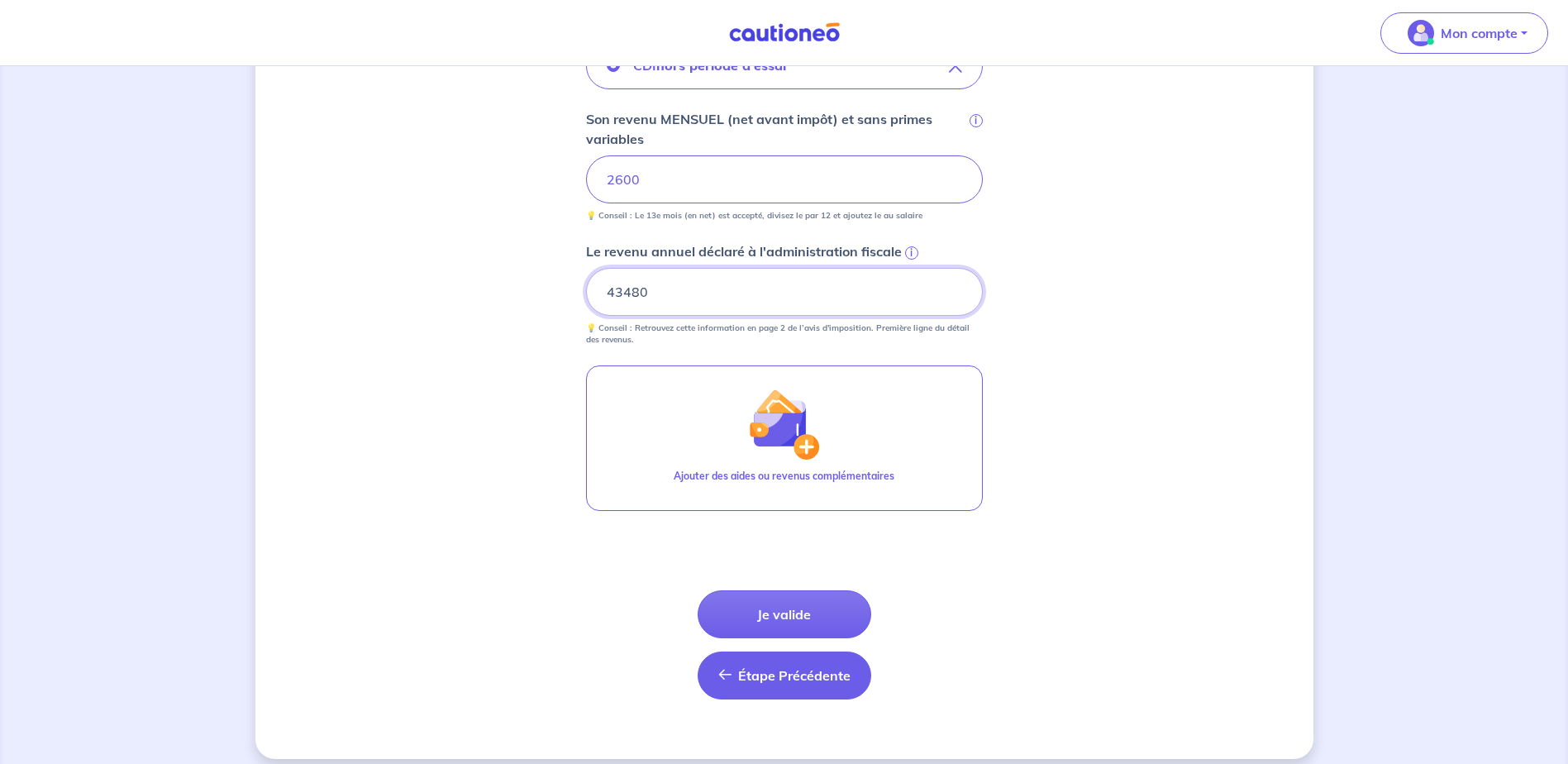
scroll to position [634, 0]
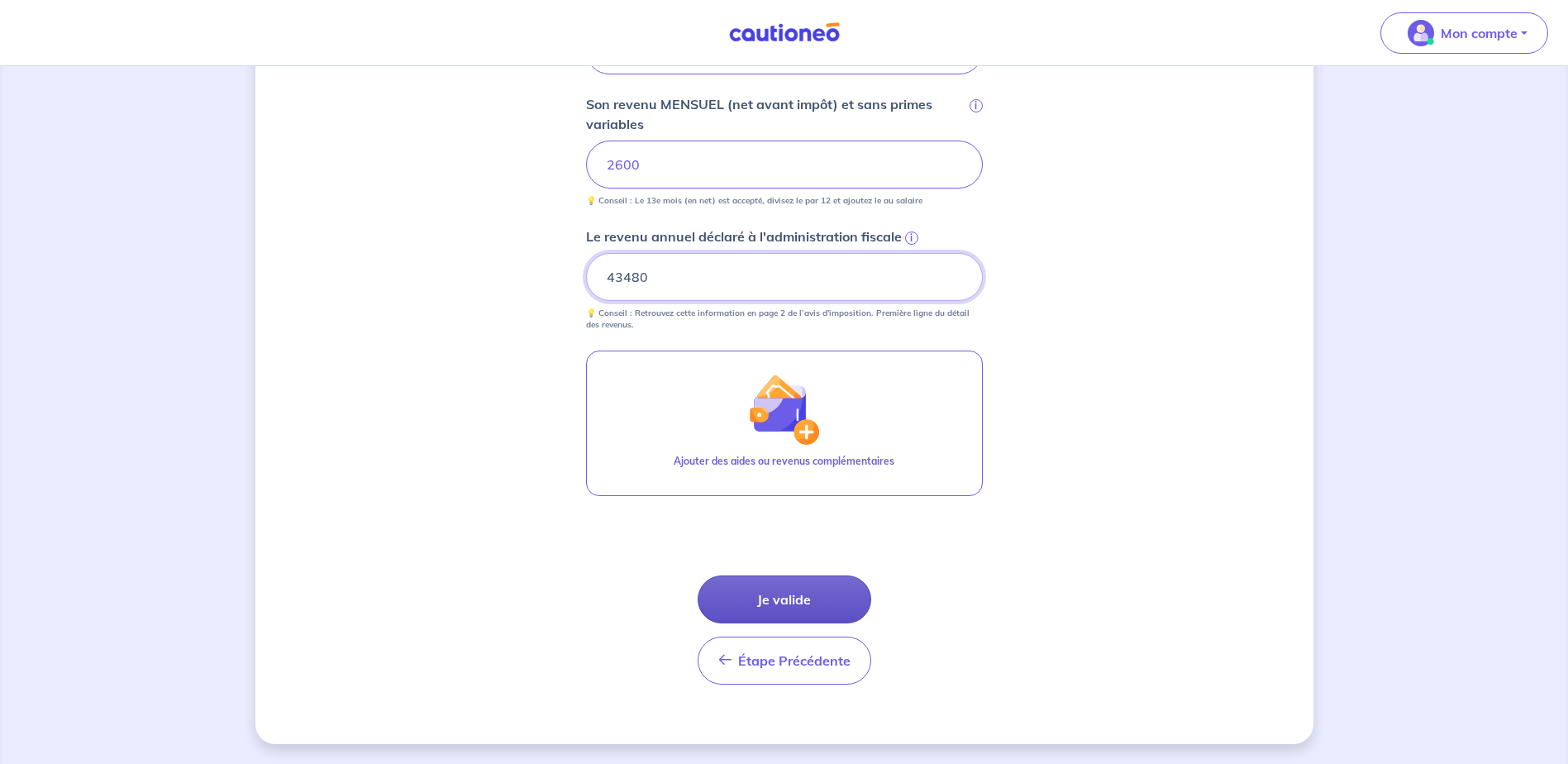
type input "43480"
click at [777, 588] on button "Je valide" at bounding box center [784, 600] width 173 height 48
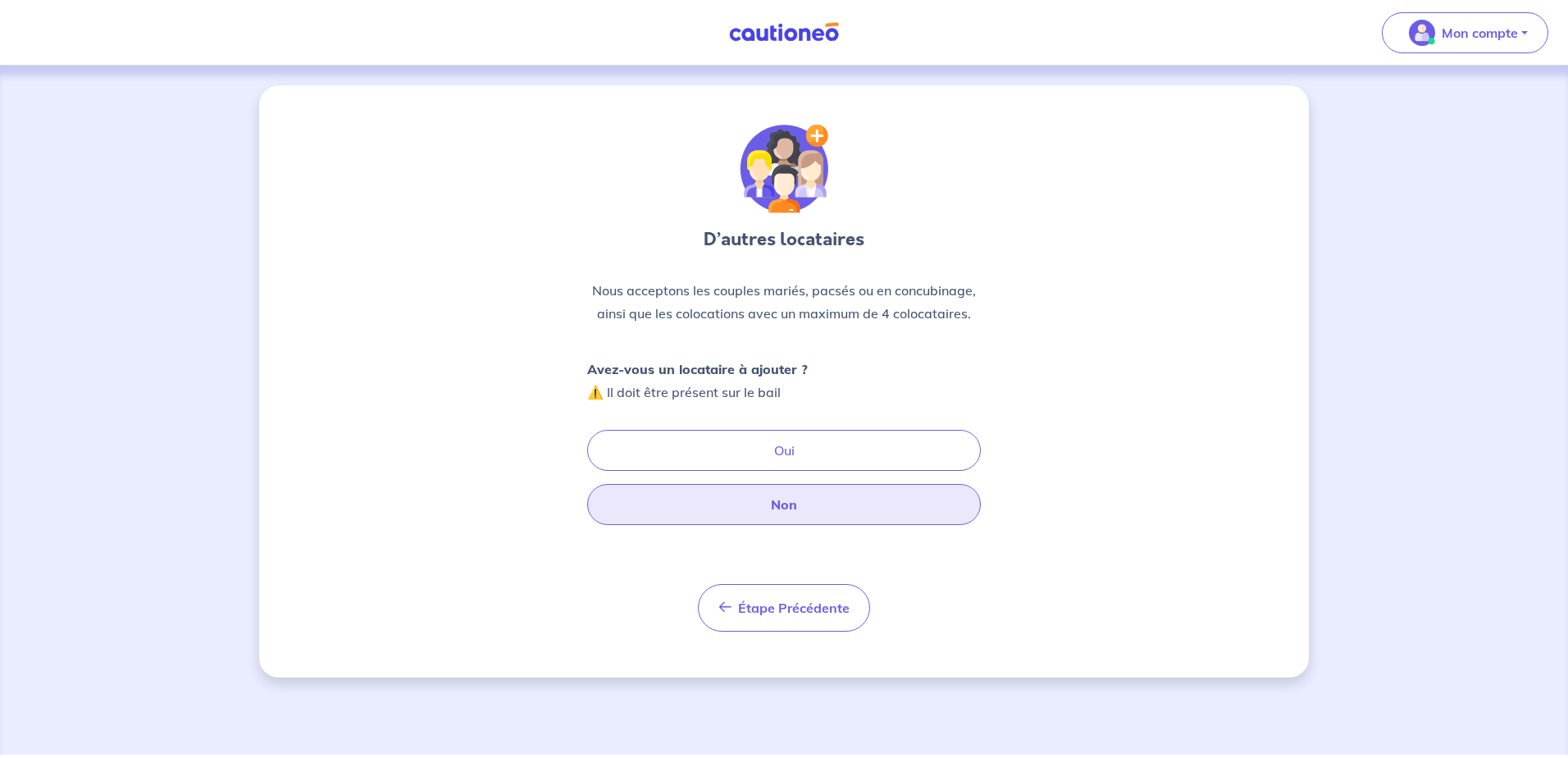
click at [789, 516] on button "Non" at bounding box center [784, 505] width 394 height 41
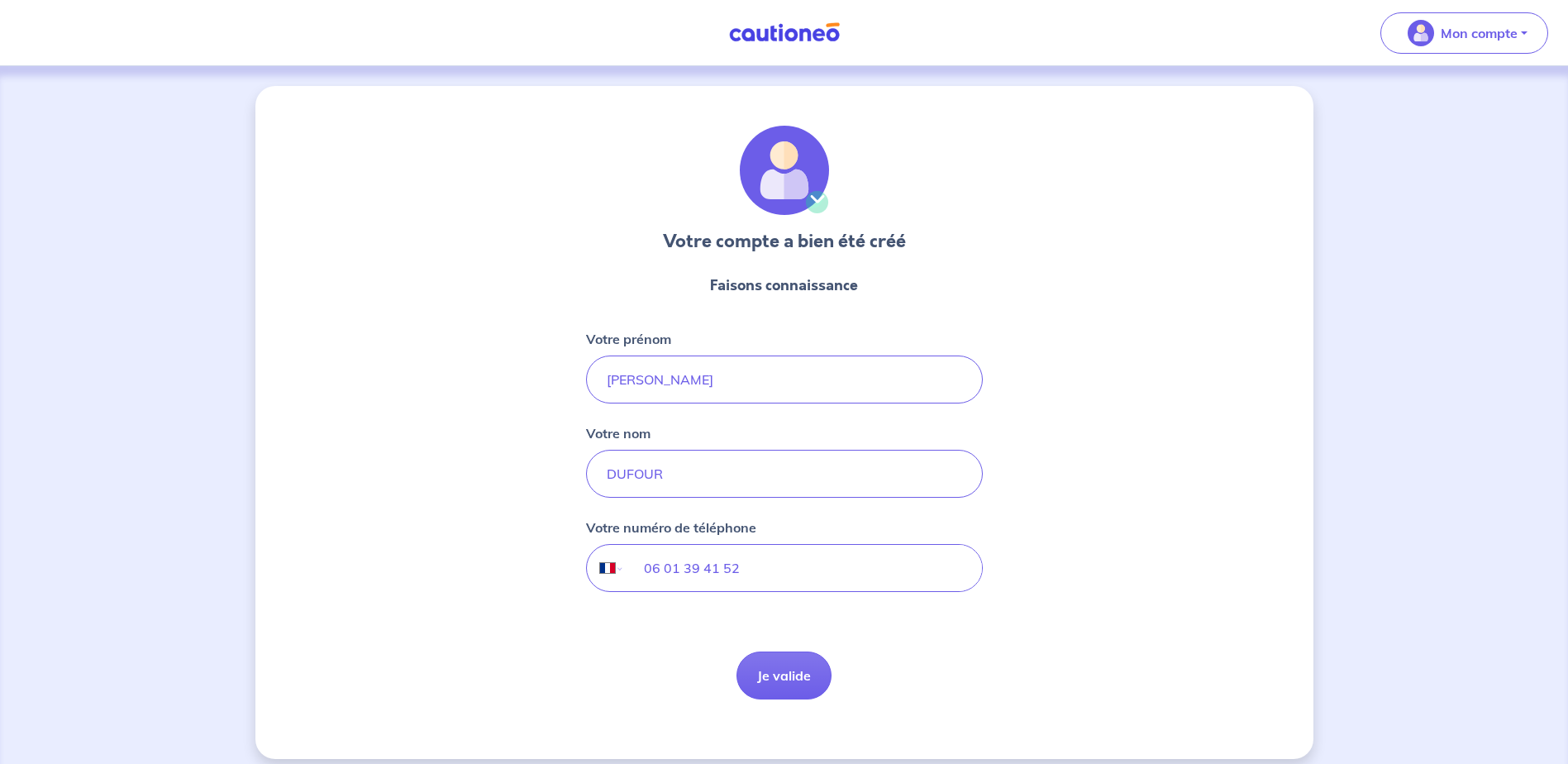
select select "FR"
click at [796, 676] on button "Je valide" at bounding box center [784, 676] width 95 height 48
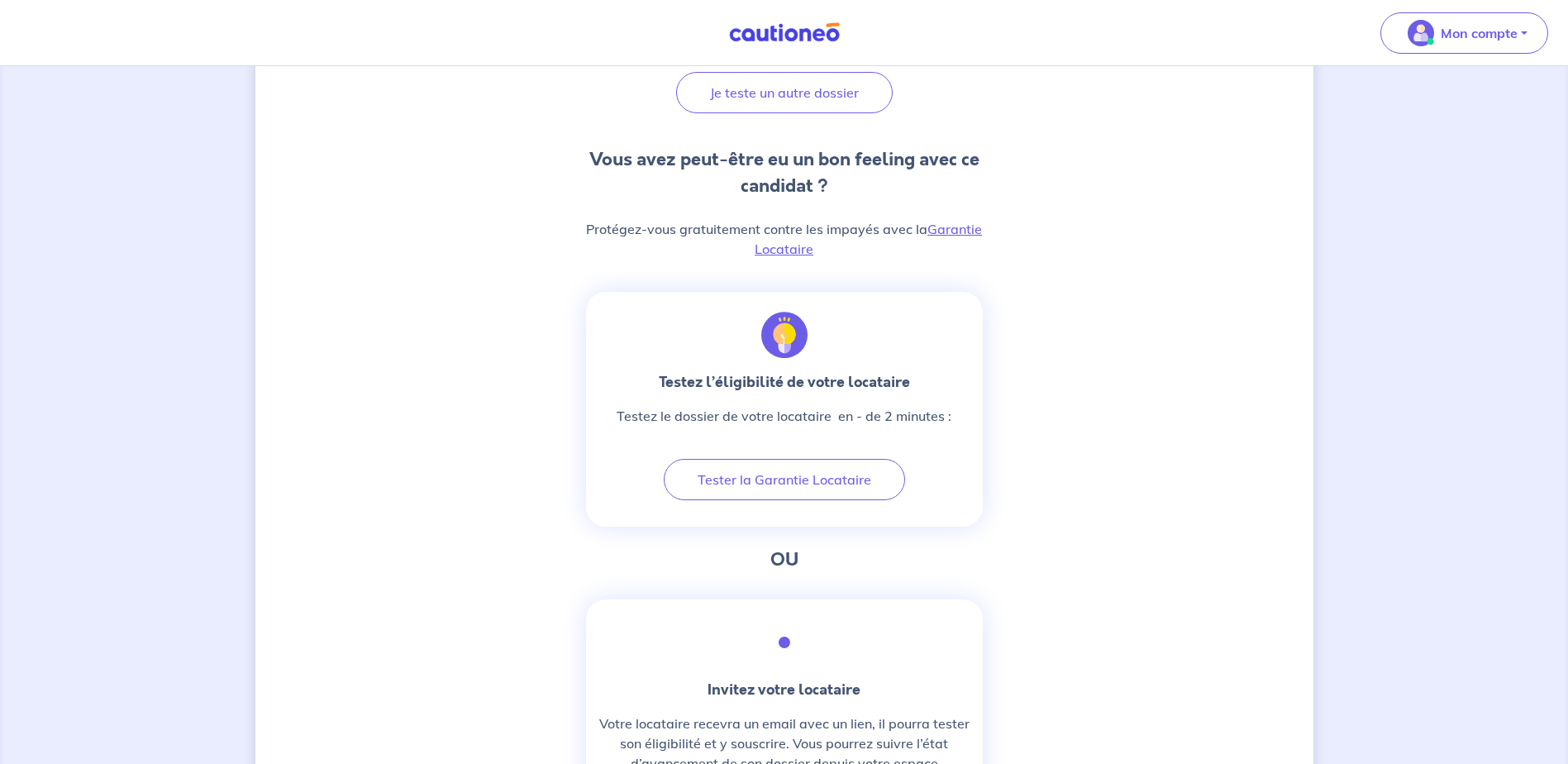
scroll to position [331, 0]
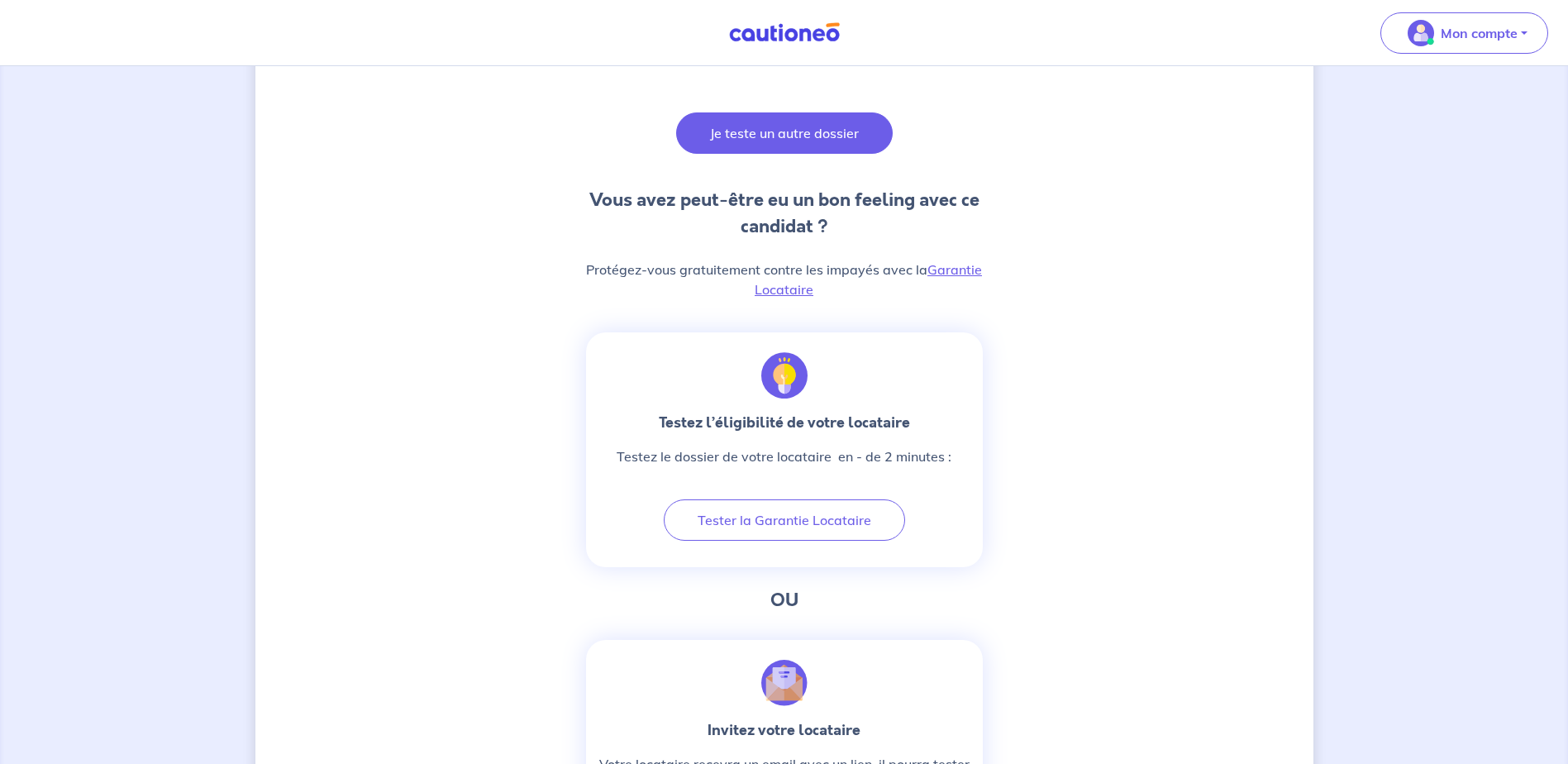
click at [737, 133] on button "Je teste un autre dossier" at bounding box center [784, 133] width 217 height 42
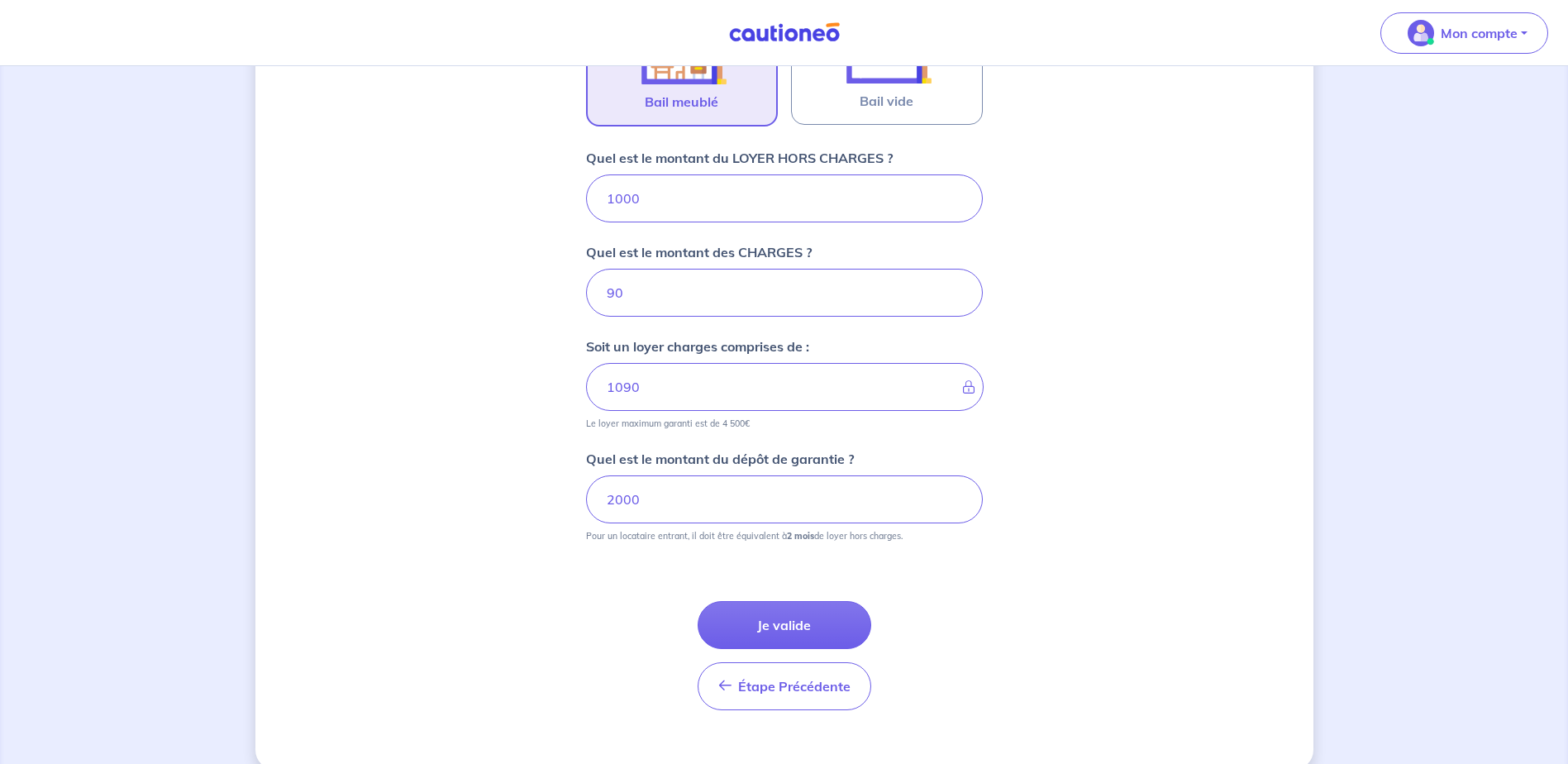
scroll to position [624, 0]
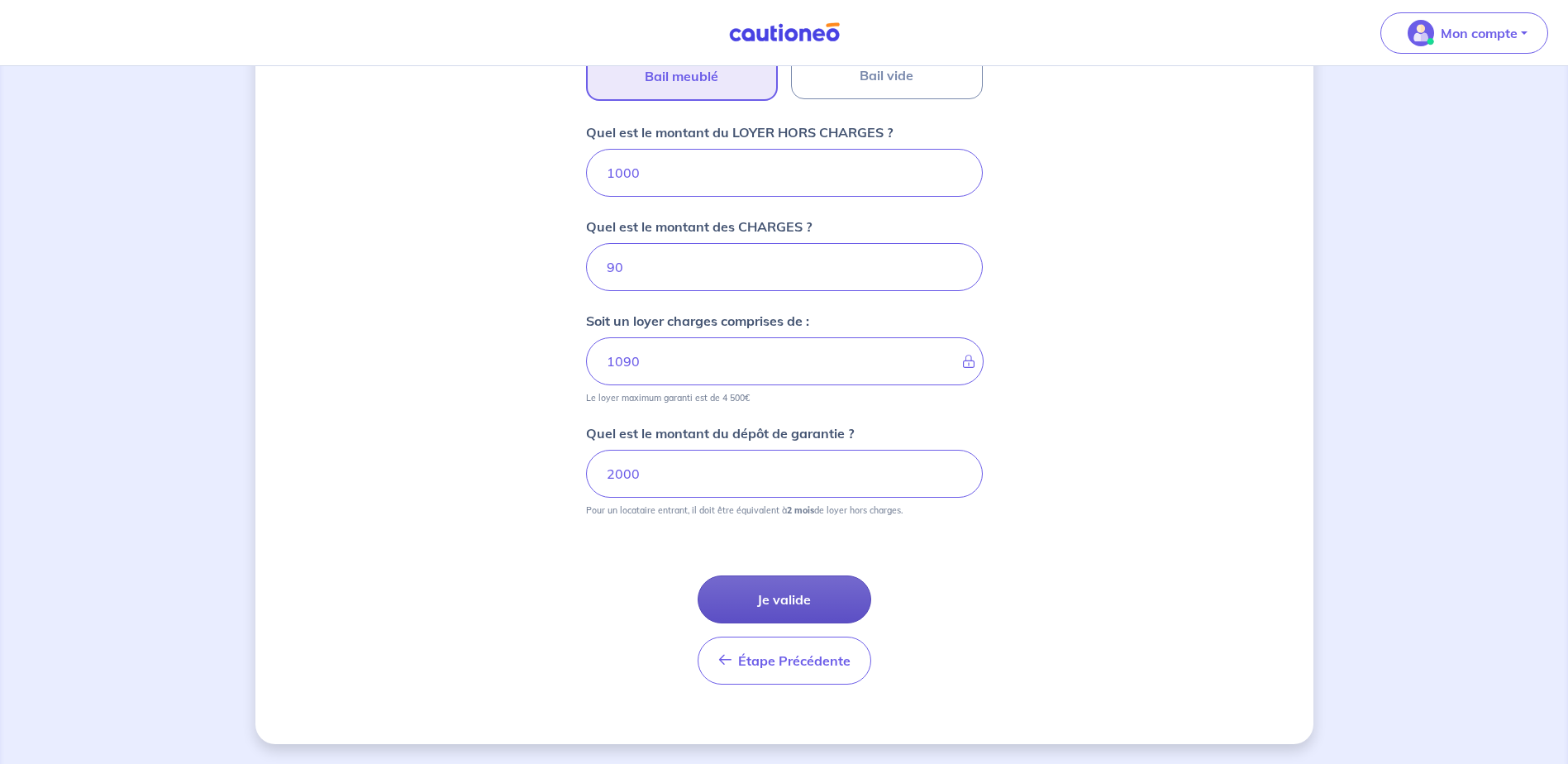
click at [775, 596] on button "Je valide" at bounding box center [784, 600] width 173 height 48
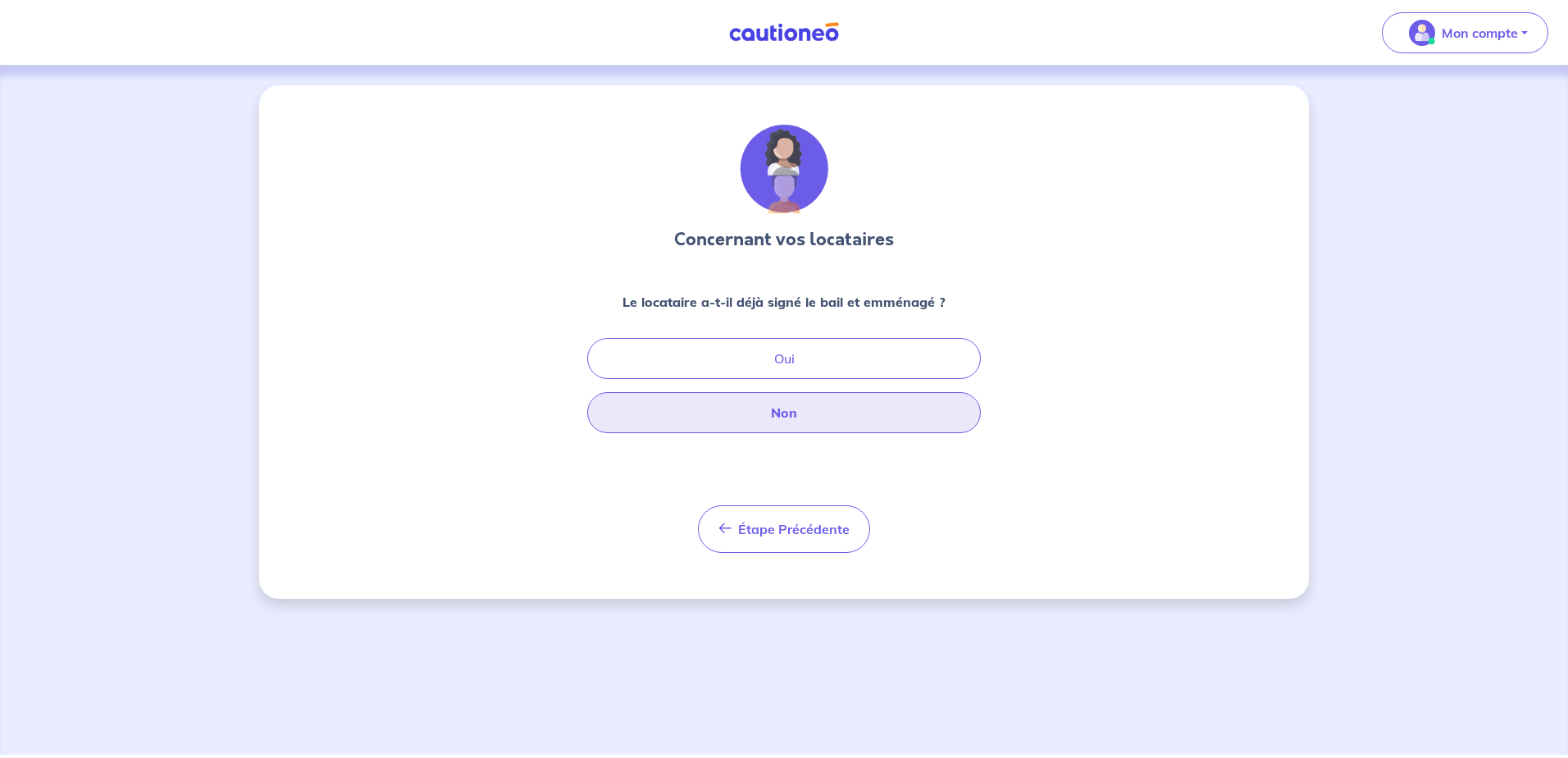
click at [784, 410] on button "Non" at bounding box center [784, 413] width 394 height 41
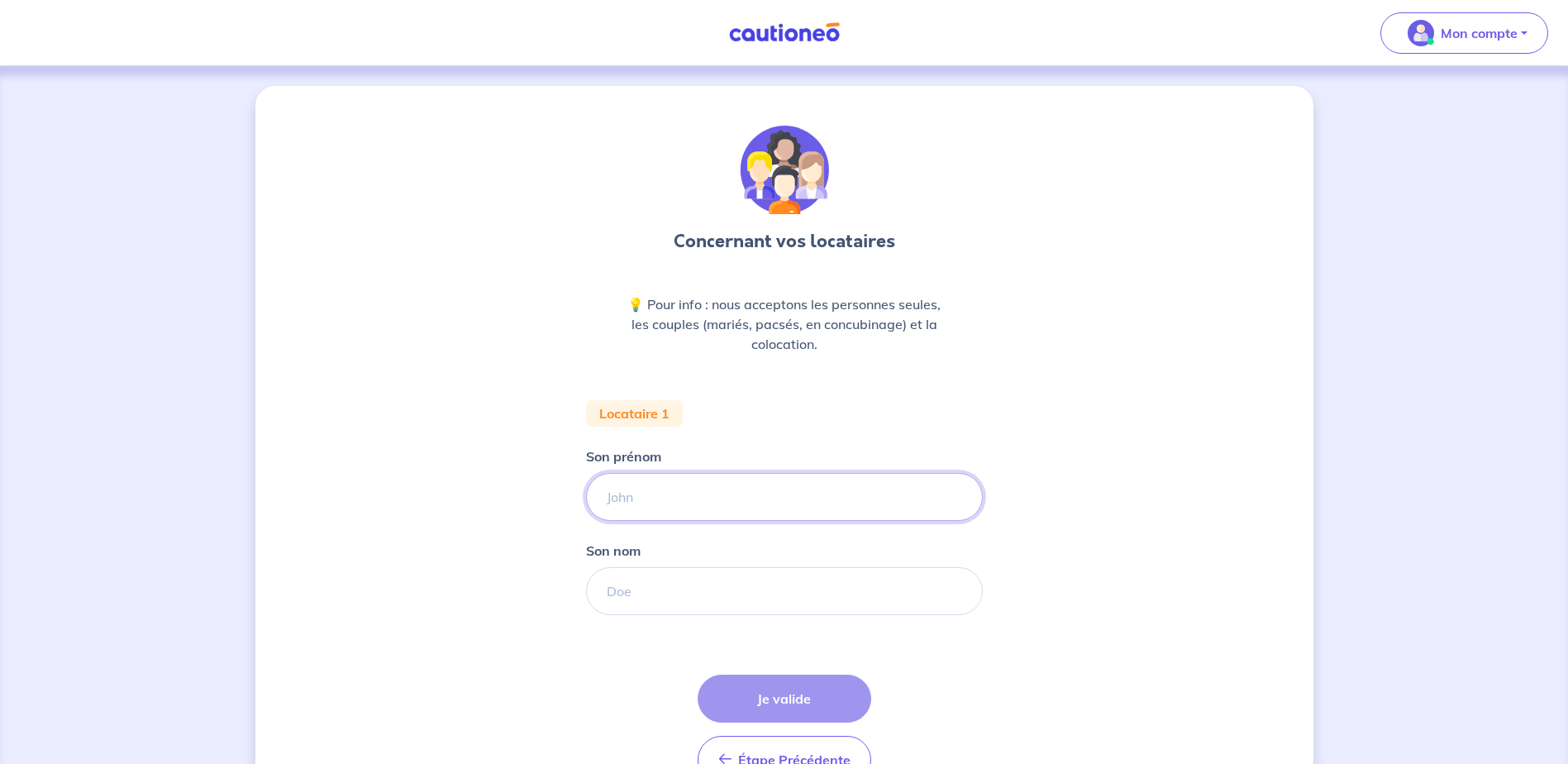
click at [633, 503] on input "Son prénom" at bounding box center [784, 497] width 397 height 48
type input "Loustau"
type input "[PERSON_NAME]"
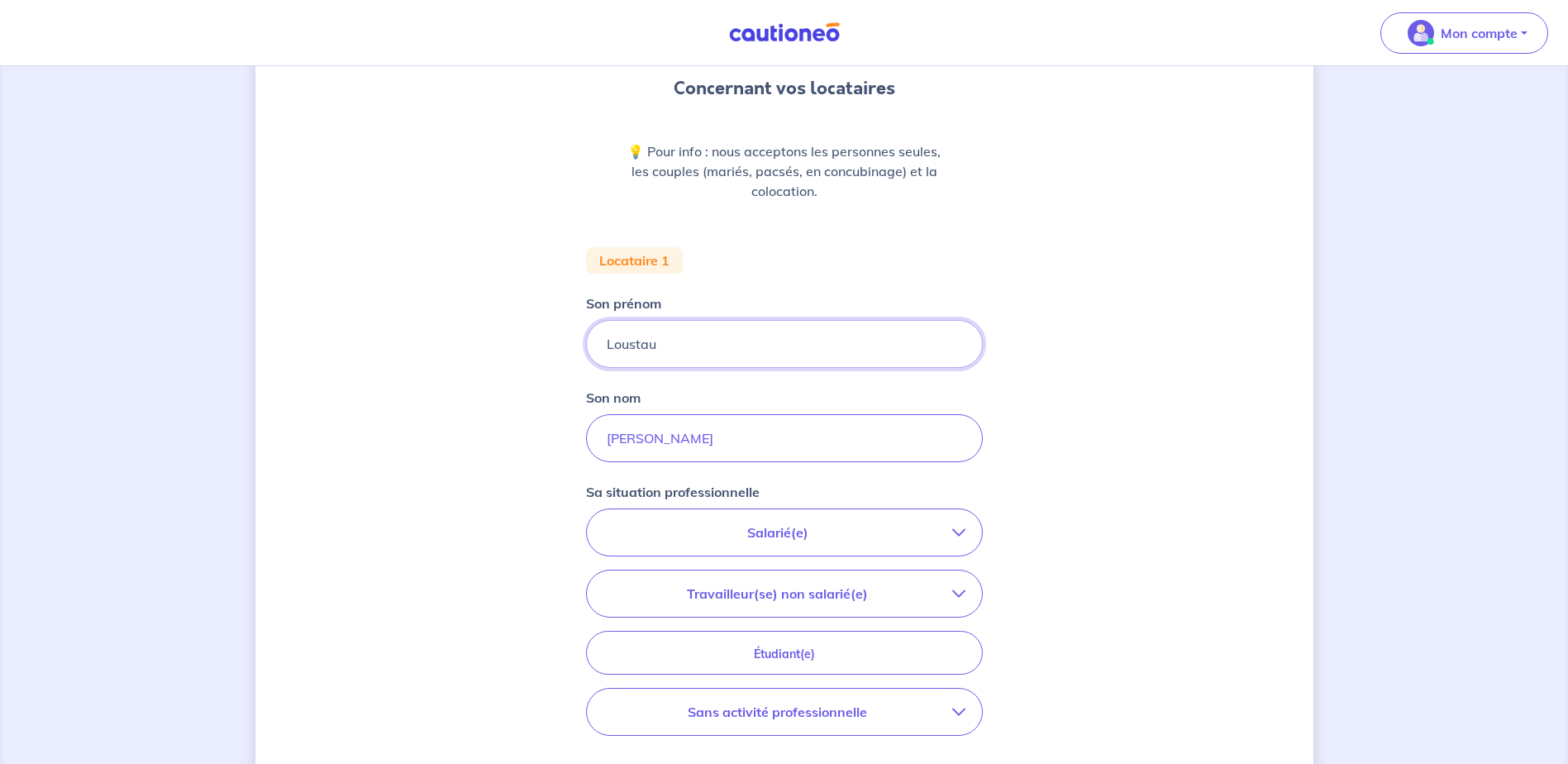
scroll to position [165, 0]
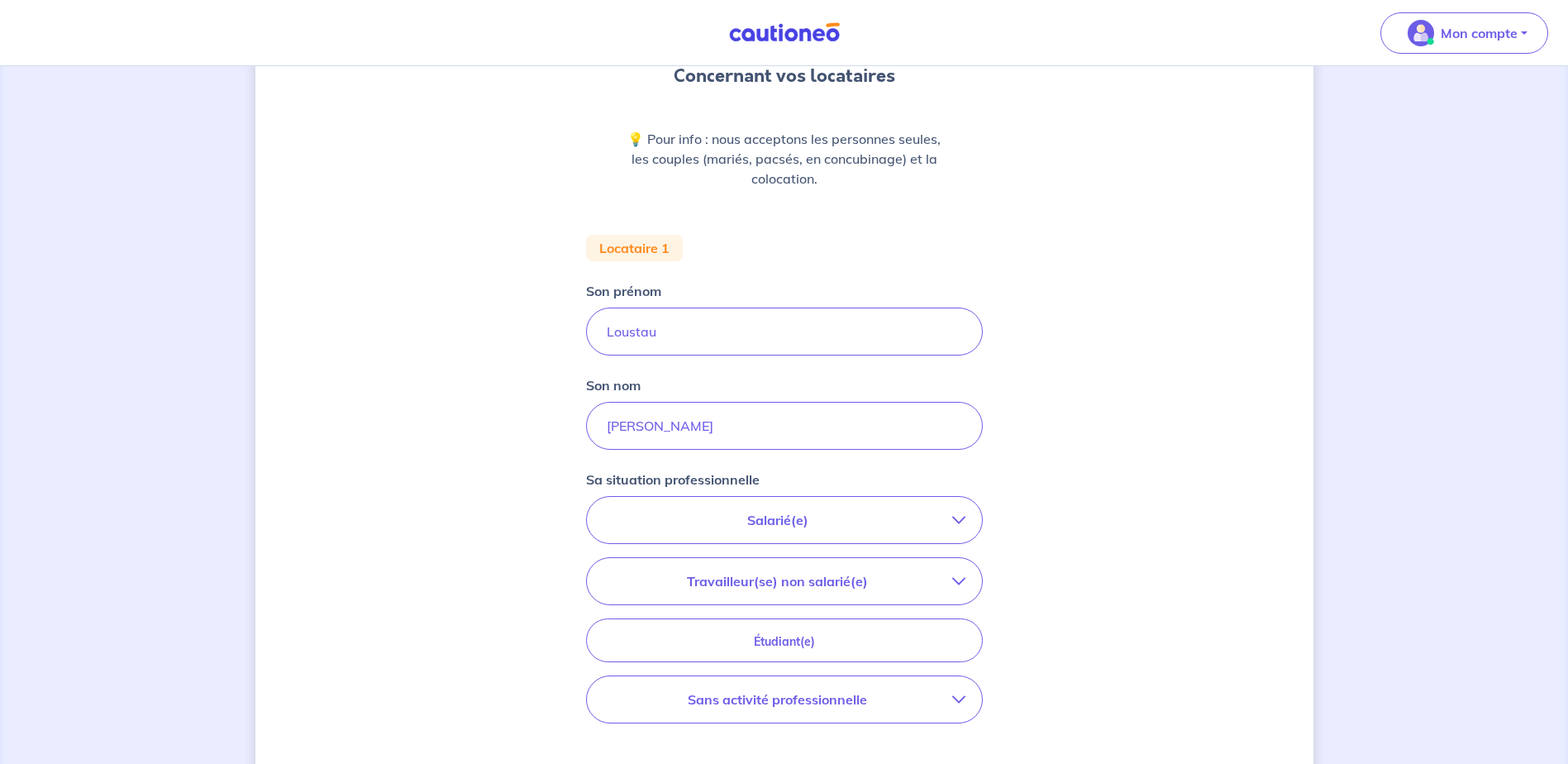
click at [751, 524] on p "Salarié(e)" at bounding box center [778, 521] width 349 height 20
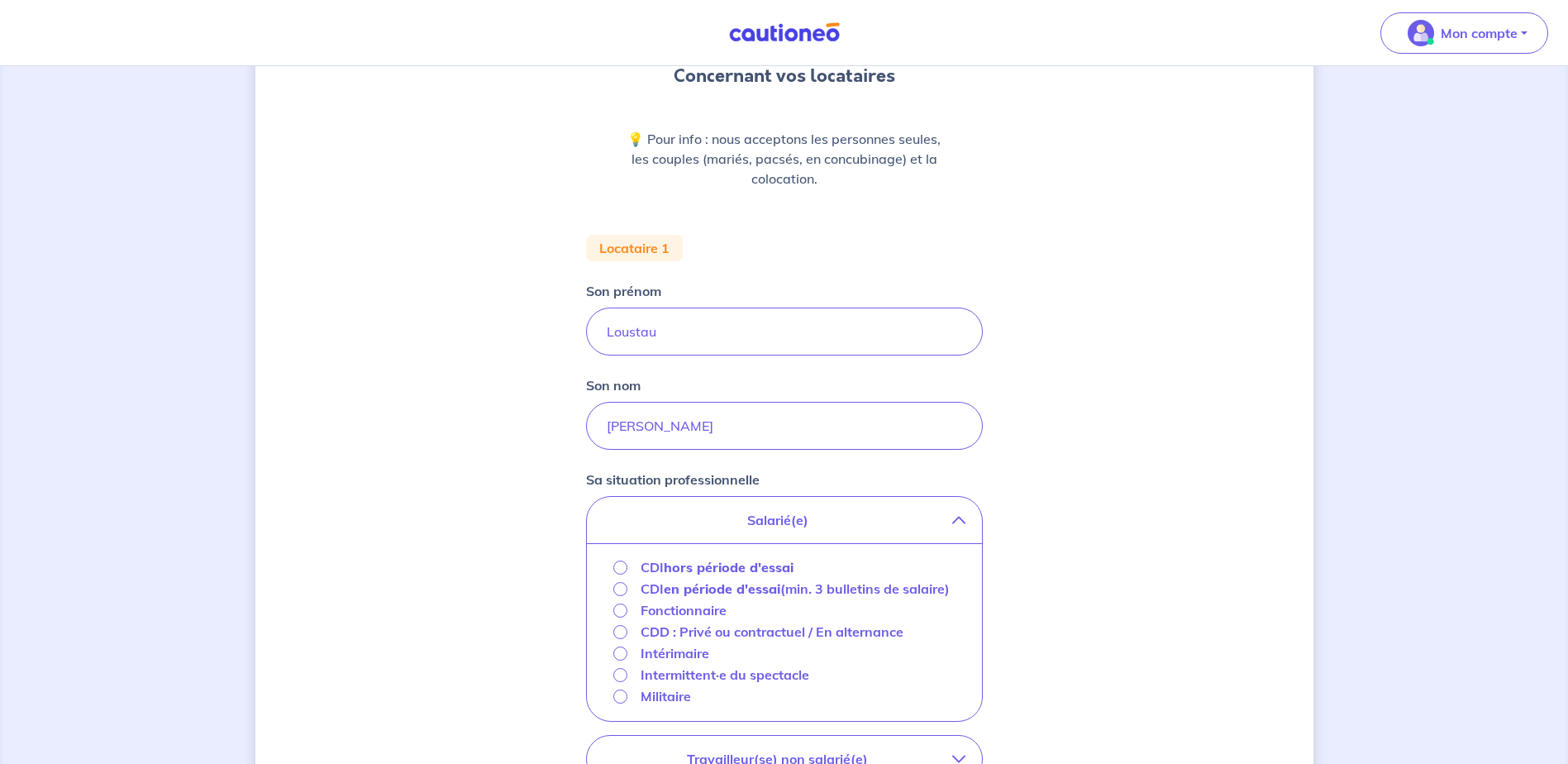
click at [705, 564] on strong "hors période d'essai" at bounding box center [729, 567] width 129 height 17
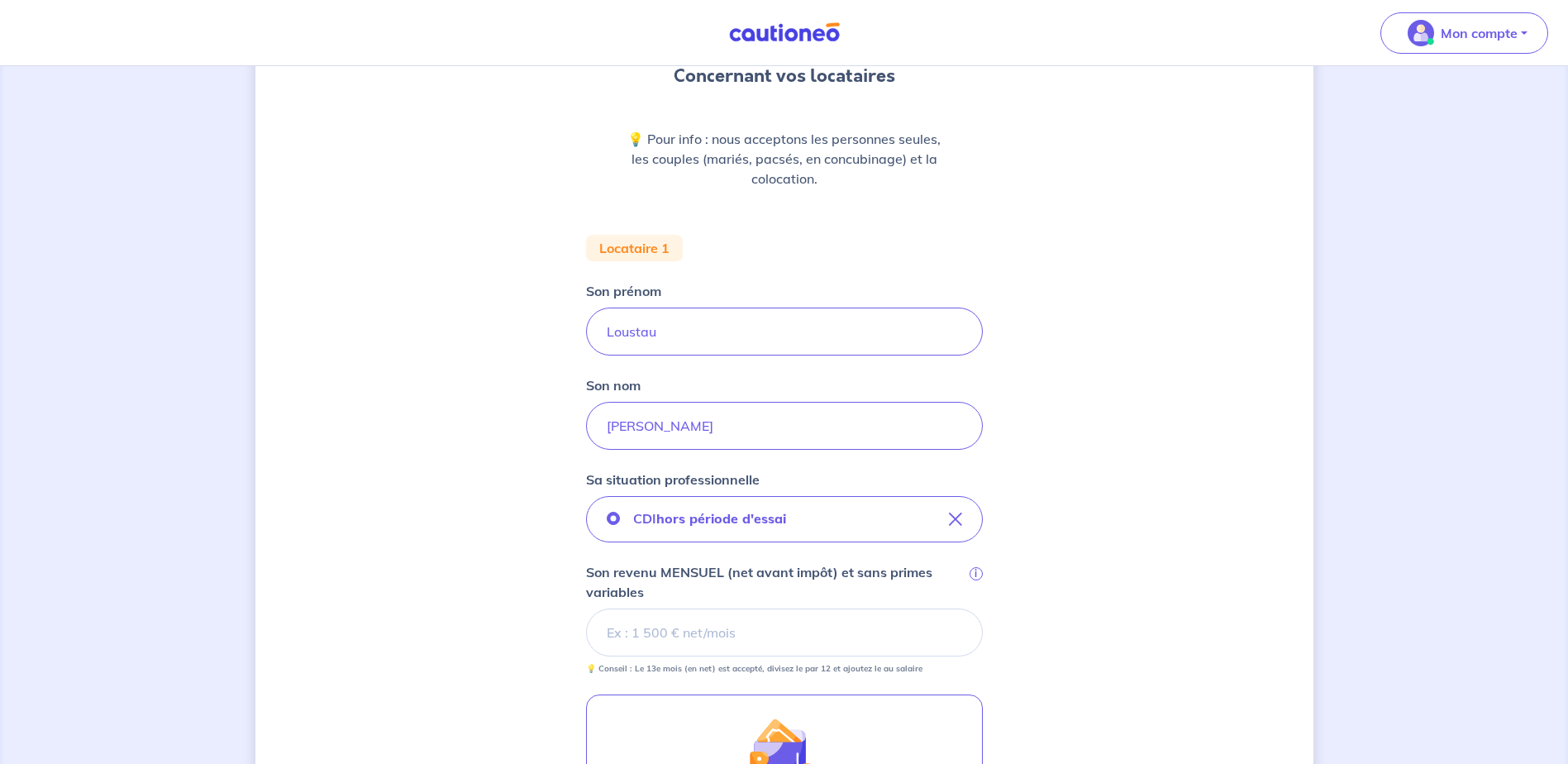
click at [678, 634] on input "Son revenu MENSUEL (net avant impôt) et sans primes variables i" at bounding box center [784, 633] width 397 height 48
click at [476, 642] on div "Concernant vos locataires 💡 Pour info : nous acceptons les personnes seules, le…" at bounding box center [784, 566] width 1058 height 1292
click at [639, 740] on input "Le revenu annuel déclaré à l'administration fiscale i" at bounding box center [784, 746] width 397 height 48
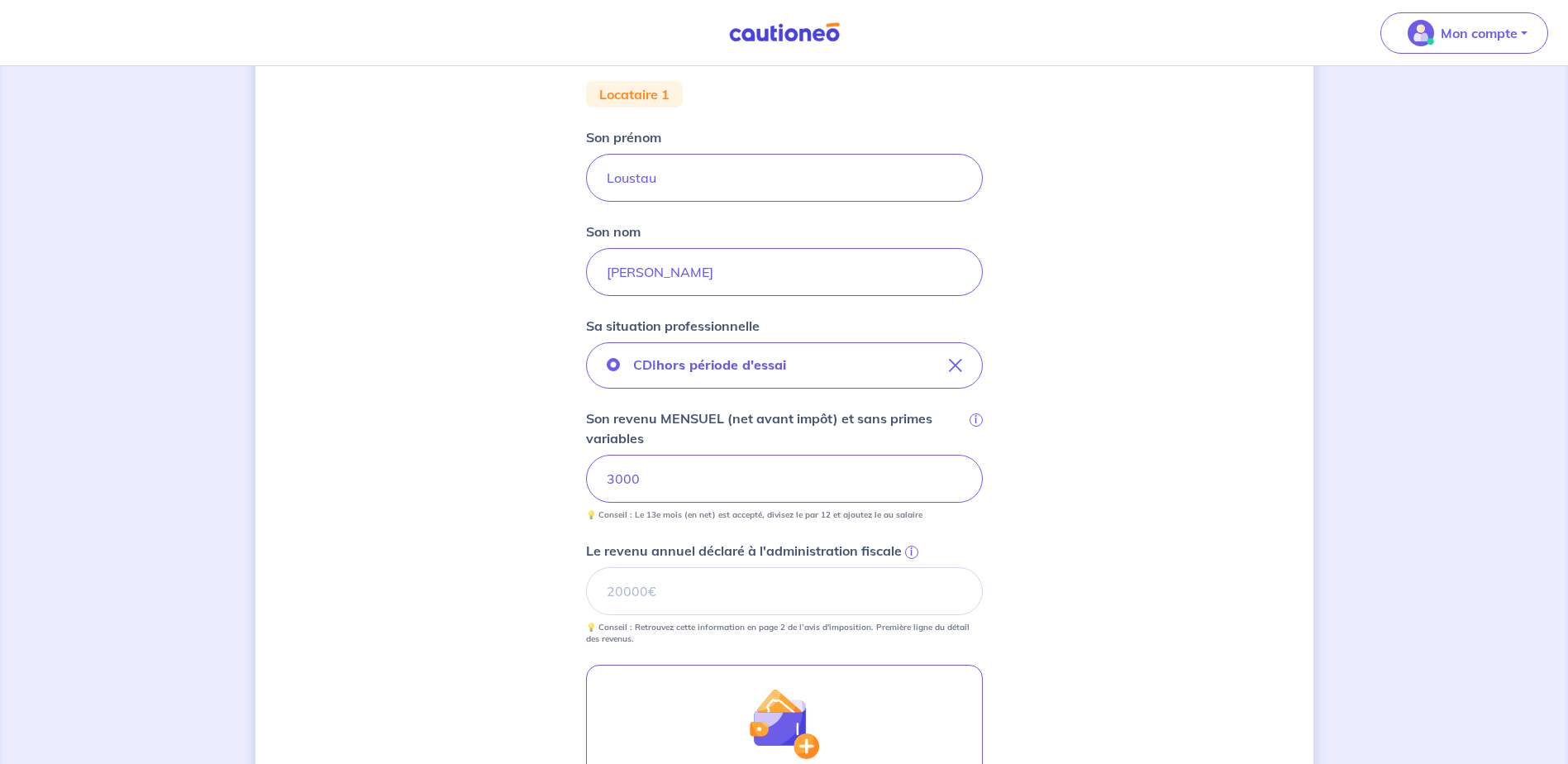
scroll to position [331, 0]
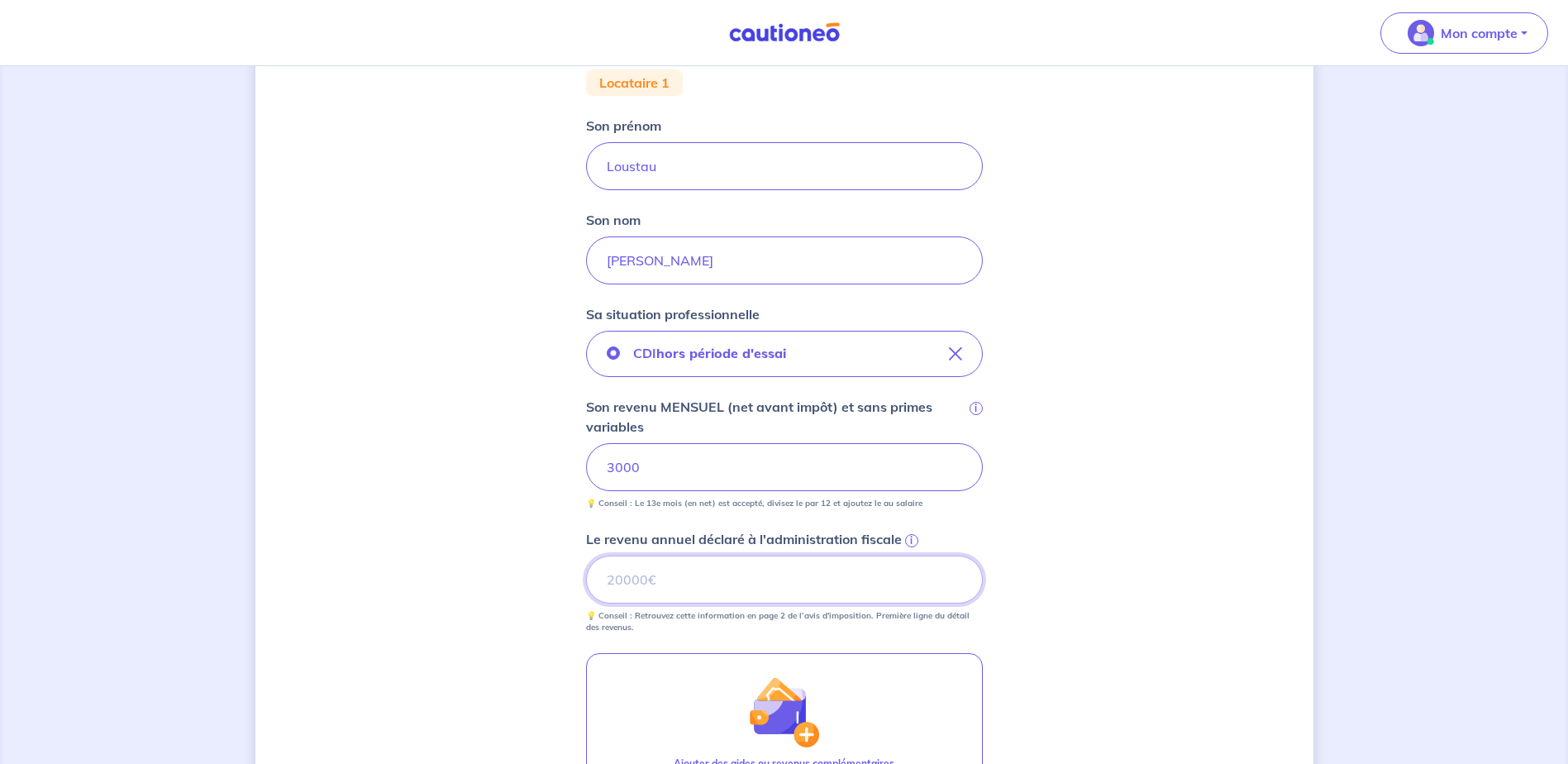
click at [612, 585] on input "Le revenu annuel déclaré à l'administration fiscale i" at bounding box center [784, 580] width 397 height 48
type input "43000"
click at [1132, 532] on div "Concernant vos locataires 💡 Pour info : nous acceptons les personnes seules, le…" at bounding box center [784, 401] width 1058 height 1292
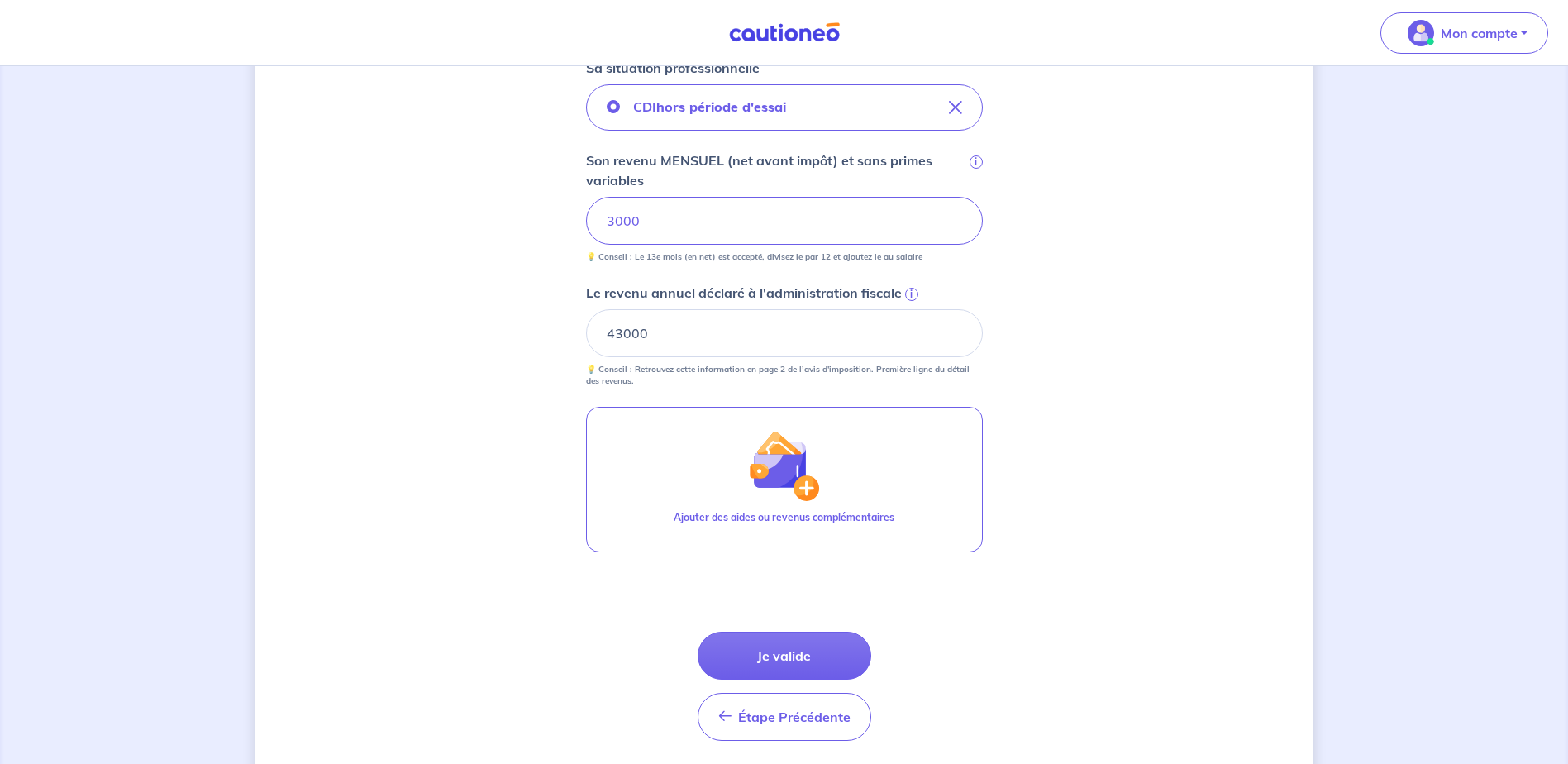
scroll to position [579, 0]
click at [800, 650] on button "Je valide" at bounding box center [784, 654] width 173 height 48
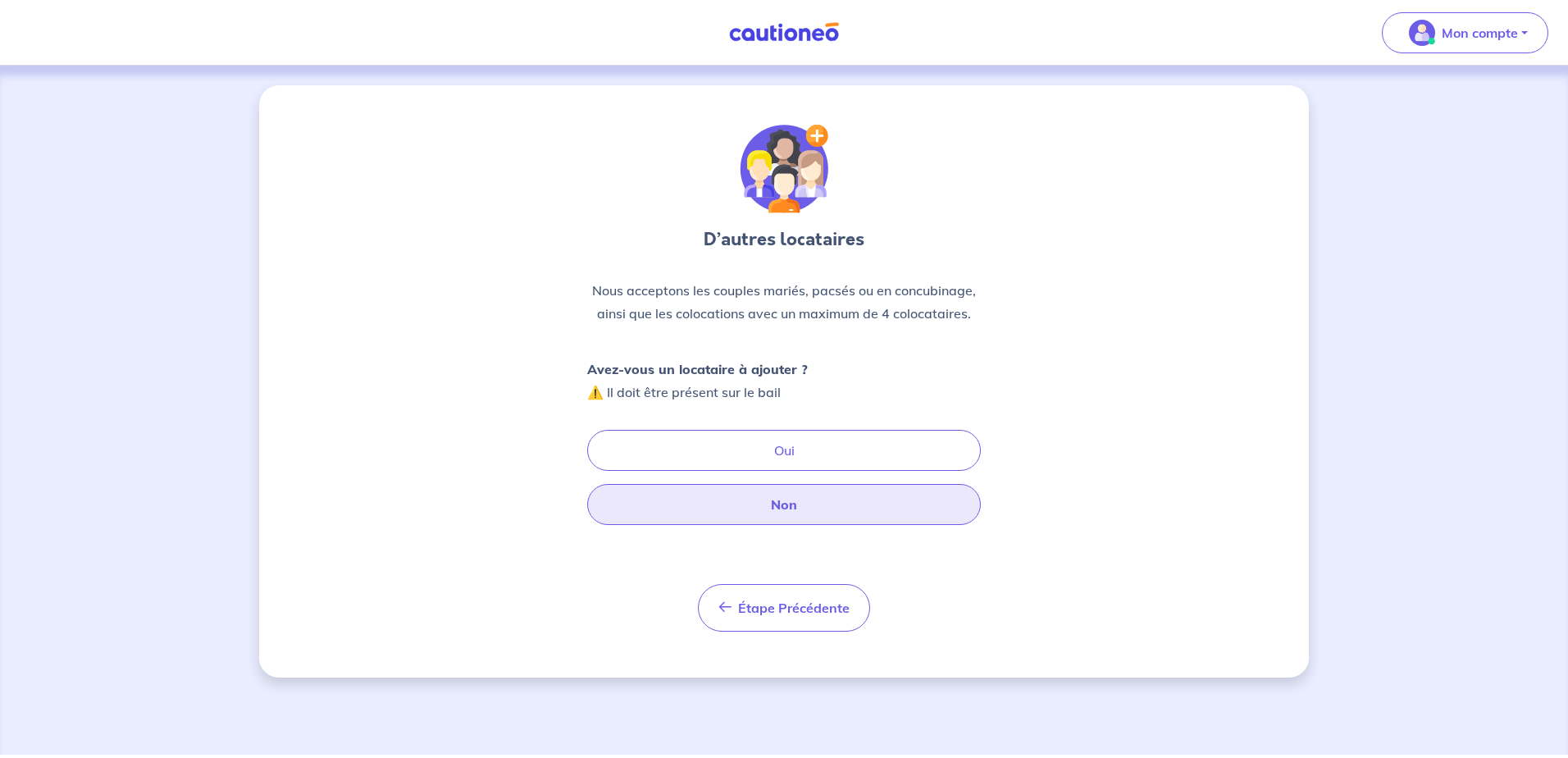
click at [790, 504] on button "Non" at bounding box center [784, 505] width 394 height 41
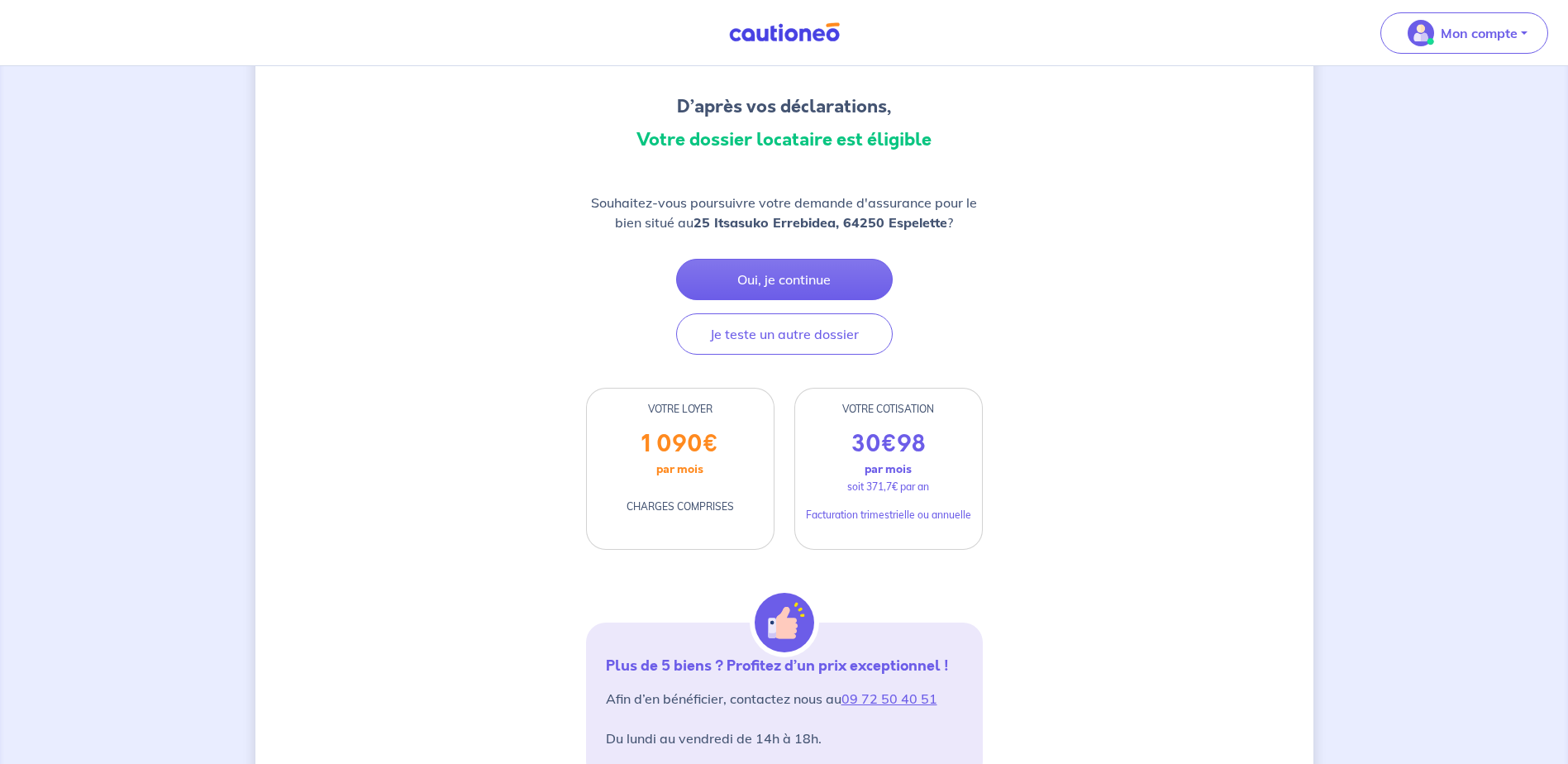
scroll to position [165, 0]
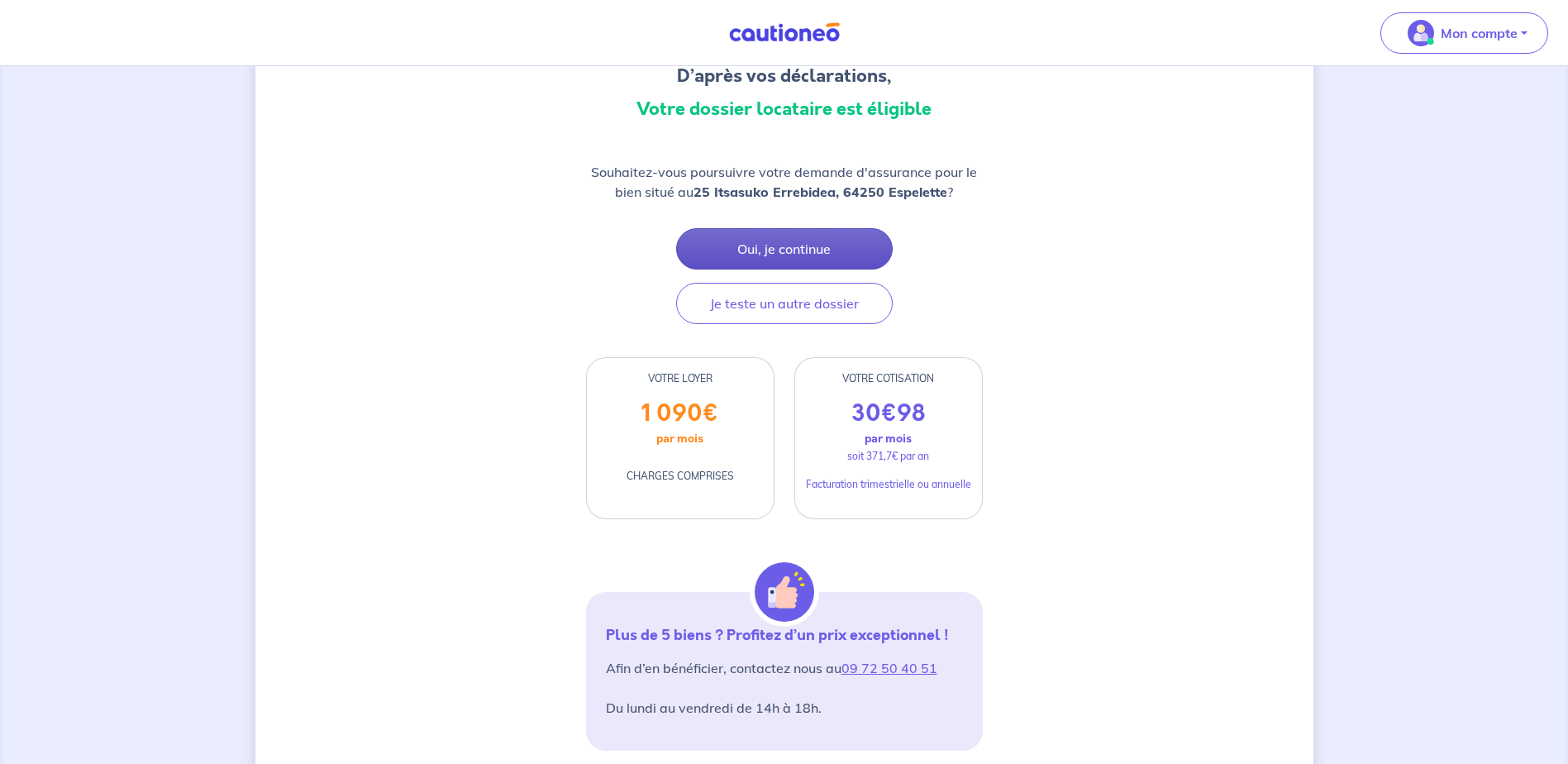
click at [785, 239] on button "Oui, je continue" at bounding box center [784, 249] width 217 height 42
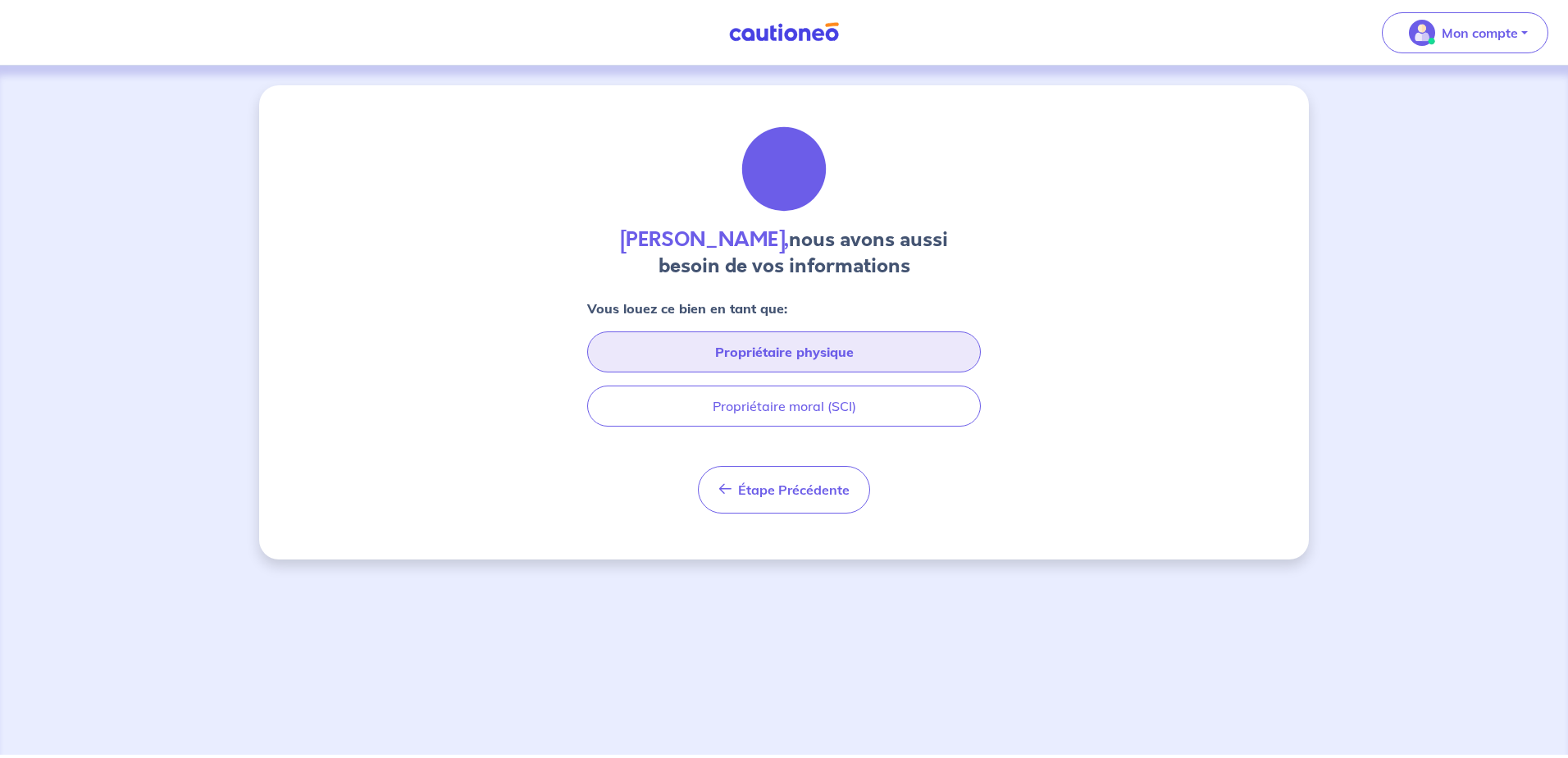
click at [842, 358] on button "Propriétaire physique" at bounding box center [784, 352] width 394 height 41
